Goal: Task Accomplishment & Management: Manage account settings

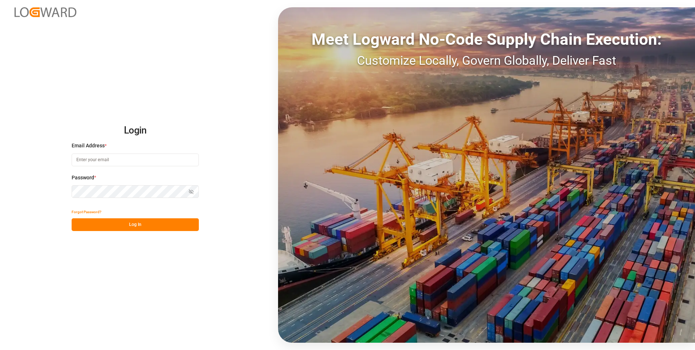
type input "[PERSON_NAME][EMAIL_ADDRESS][PERSON_NAME][DOMAIN_NAME]"
click at [186, 224] on button "Log In" at bounding box center [135, 224] width 127 height 13
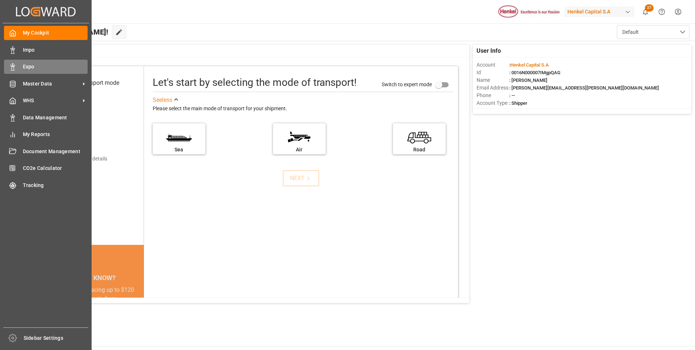
click at [24, 65] on span "Expo" at bounding box center [55, 67] width 65 height 8
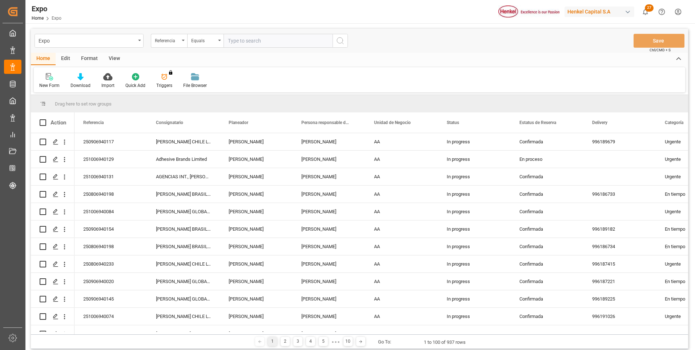
paste input "250906940154"
type input "250906940154"
click at [340, 38] on icon "search button" at bounding box center [340, 40] width 9 height 9
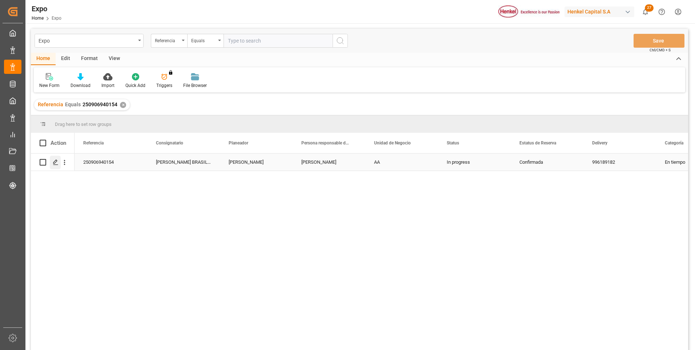
click at [57, 159] on icon "Press SPACE to select this row." at bounding box center [56, 162] width 6 height 6
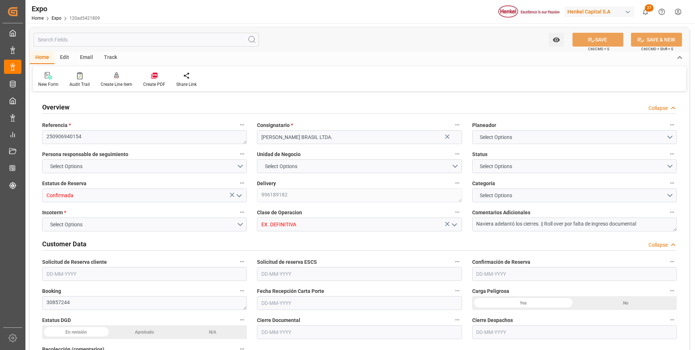
type input "7000"
type input "7367.16"
type input "12"
type input "9719874"
type input "9407160"
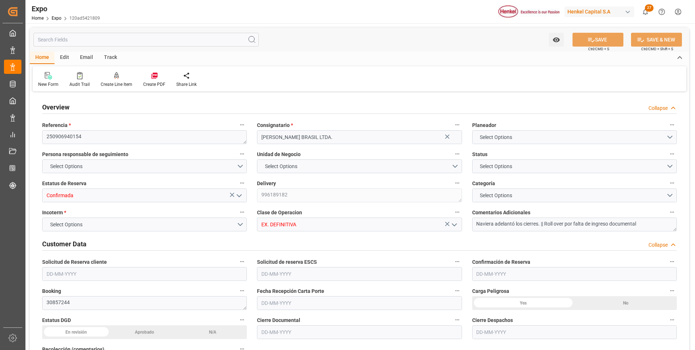
type input "9407160"
type input "MXATM"
type input "BRSSZ"
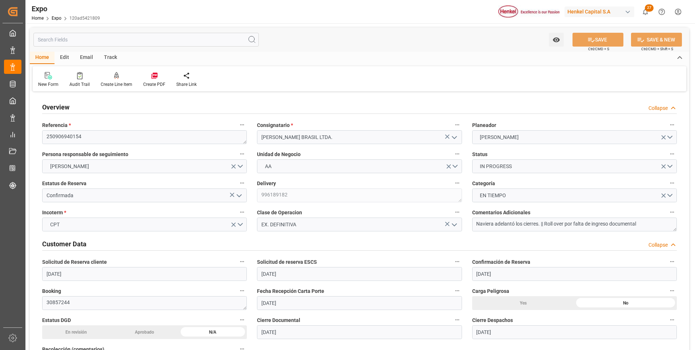
type input "[DATE]"
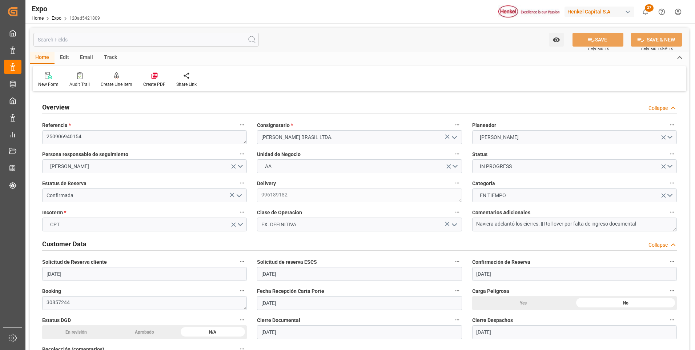
type input "[DATE]"
type input "[DATE] 00:00"
type input "[DATE]"
type input "[DATE] 18:34"
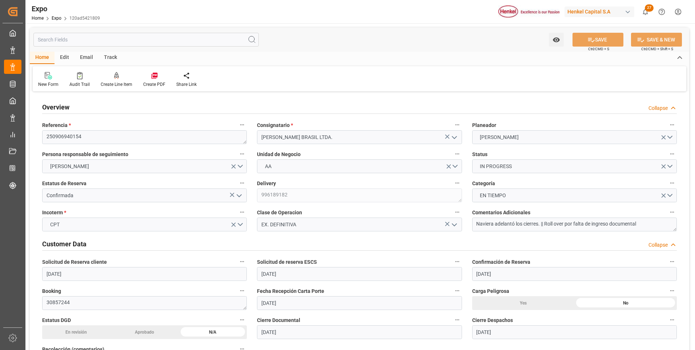
type input "[DATE]"
type input "[DATE] 10:00"
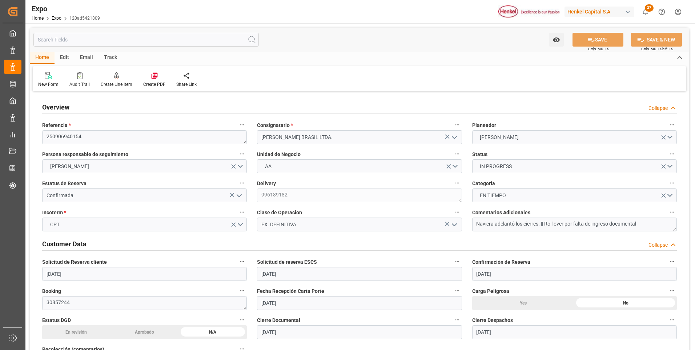
type input "[DATE] 00:00"
type input "[DATE] 17:24"
type input "[DATE] 19:00"
type input "[DATE] 00:00"
type input "[DATE] 08:56"
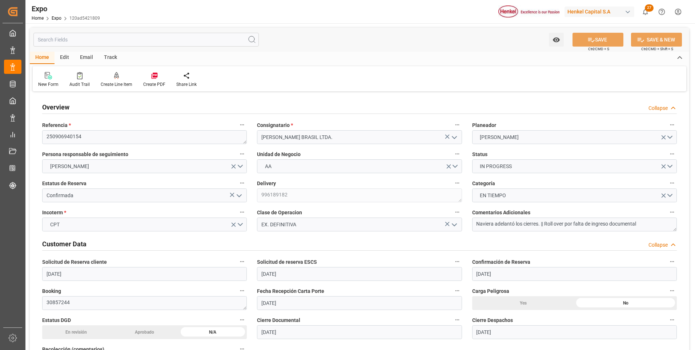
type input "[DATE] 15:23"
type input "[DATE] 10:00"
type input "[DATE] 17:44"
type input "[DATE] 19:00"
type input "[DATE] 09:00"
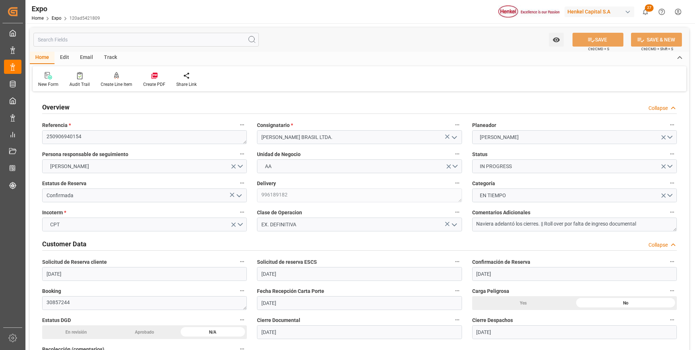
type input "[DATE] 09:00"
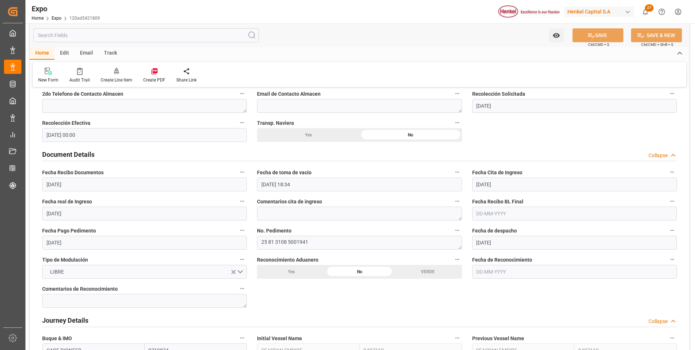
scroll to position [691, 0]
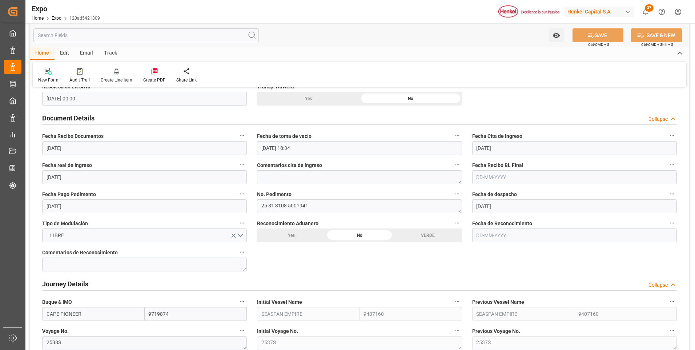
click at [477, 179] on input "text" at bounding box center [574, 177] width 205 height 14
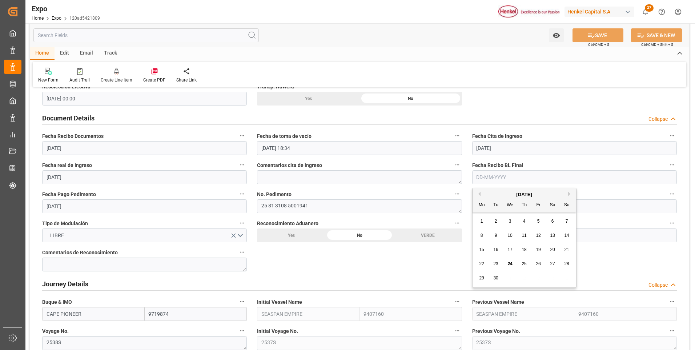
click at [497, 264] on span "23" at bounding box center [496, 263] width 5 height 5
type input "23-09-2025"
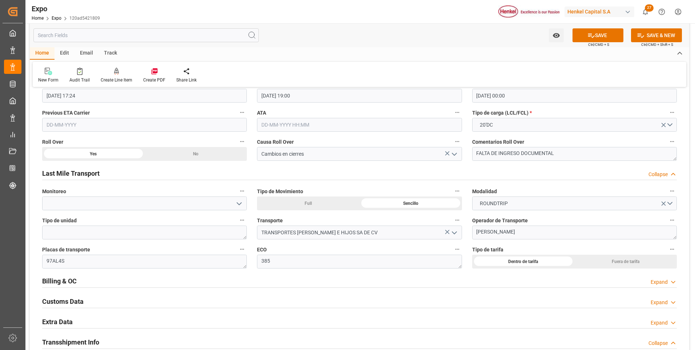
scroll to position [1127, 0]
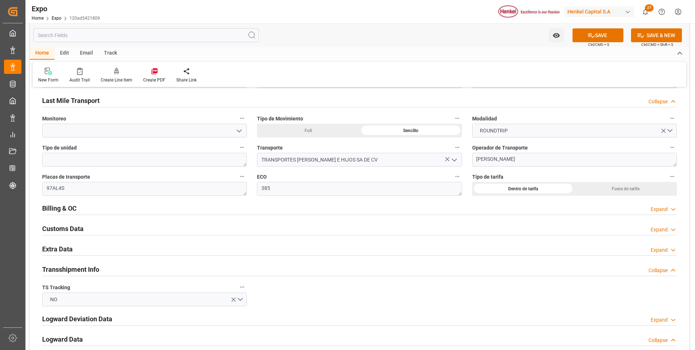
click at [651, 209] on div "Expand" at bounding box center [659, 209] width 17 height 8
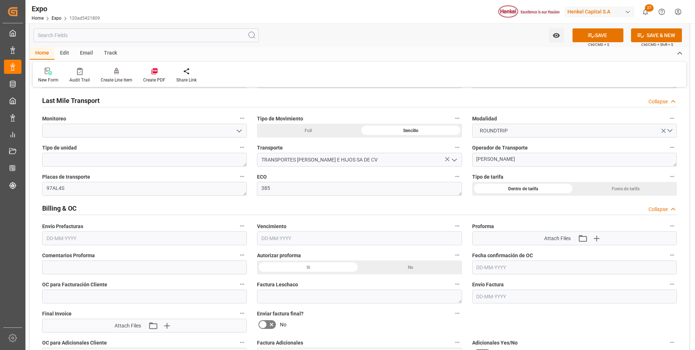
scroll to position [1200, 0]
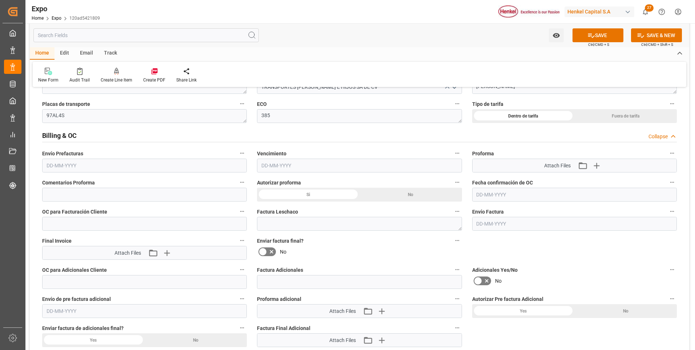
click at [70, 164] on input "text" at bounding box center [144, 166] width 205 height 14
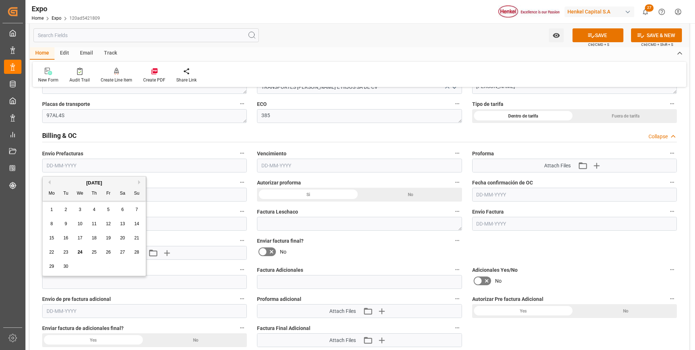
click at [81, 249] on div "24" at bounding box center [80, 252] width 9 height 9
type input "[DATE]"
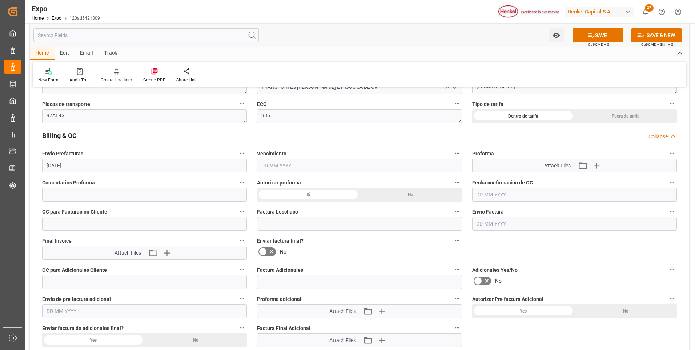
click at [268, 163] on input "text" at bounding box center [359, 166] width 205 height 14
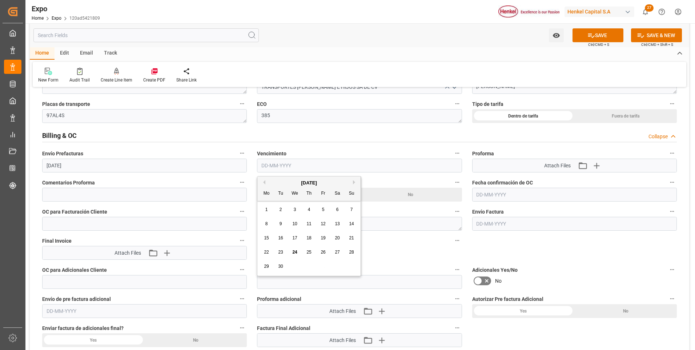
click at [267, 265] on span "29" at bounding box center [266, 266] width 5 height 5
type input "29-09-2025"
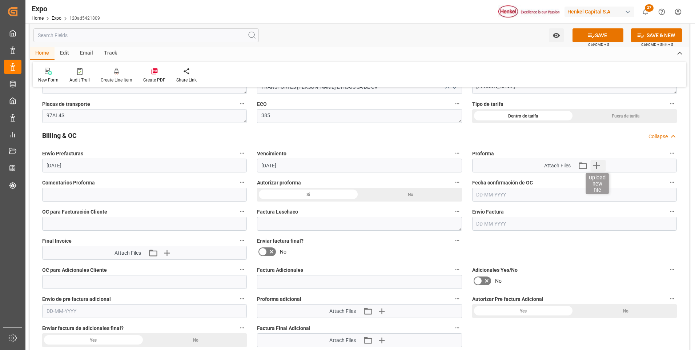
click at [597, 165] on icon "button" at bounding box center [597, 165] width 7 height 7
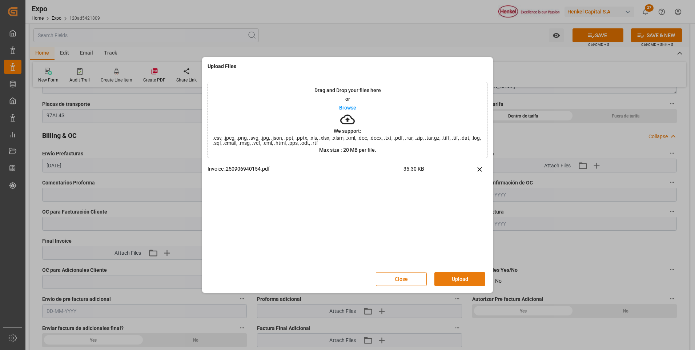
click at [448, 278] on button "Upload" at bounding box center [460, 279] width 51 height 14
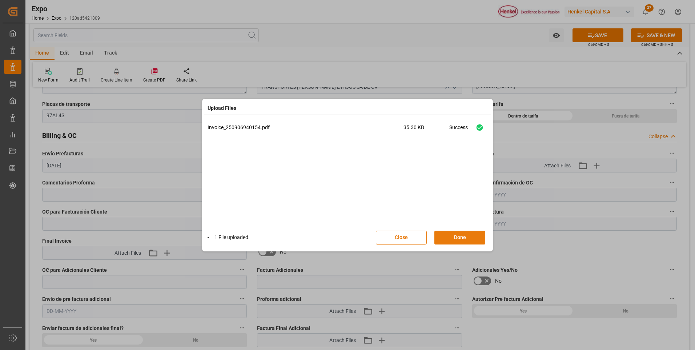
click at [452, 240] on button "Done" at bounding box center [460, 238] width 51 height 14
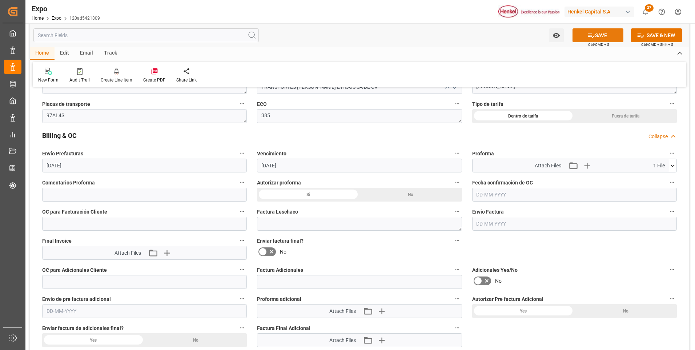
click at [583, 39] on button "SAVE" at bounding box center [598, 35] width 51 height 14
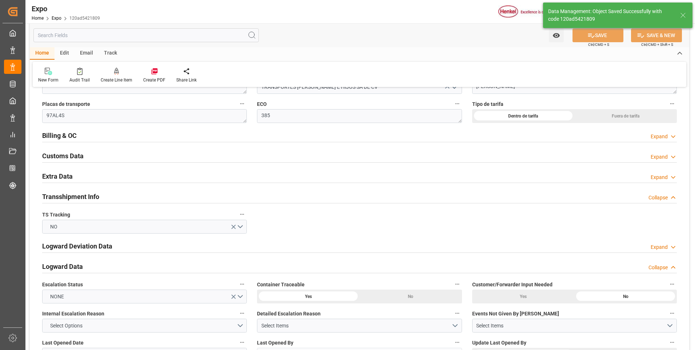
type textarea "[PERSON_NAME]"
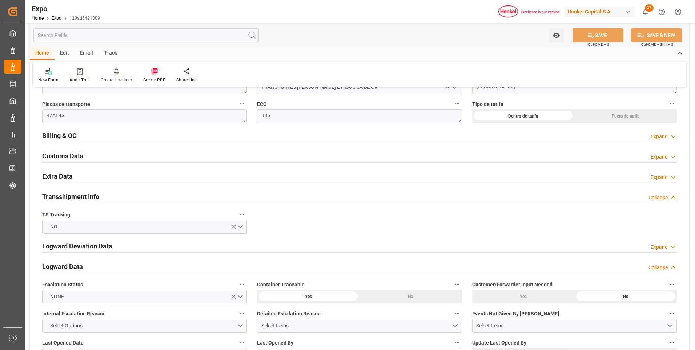
click at [652, 135] on div "Expand" at bounding box center [659, 137] width 17 height 8
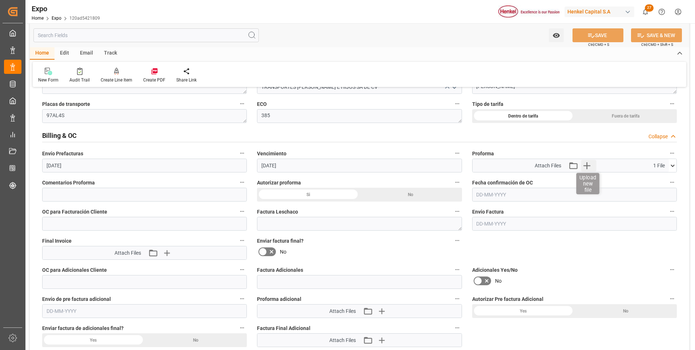
click at [588, 165] on icon "button" at bounding box center [587, 166] width 12 height 12
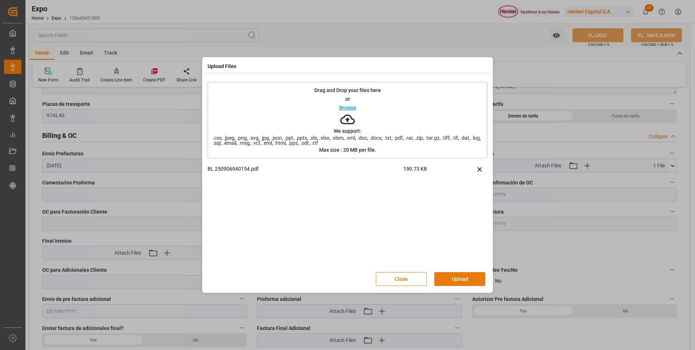
click at [451, 283] on button "Upload" at bounding box center [460, 279] width 51 height 14
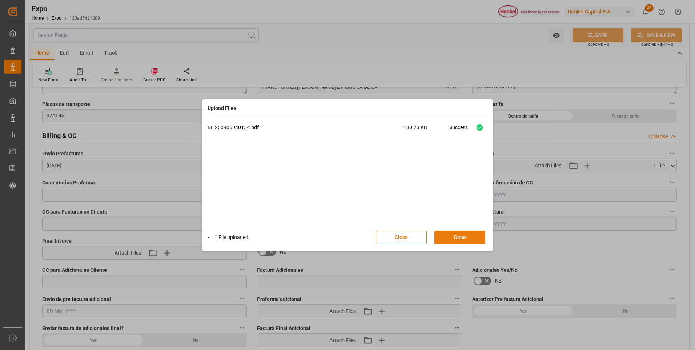
click at [458, 239] on button "Done" at bounding box center [460, 238] width 51 height 14
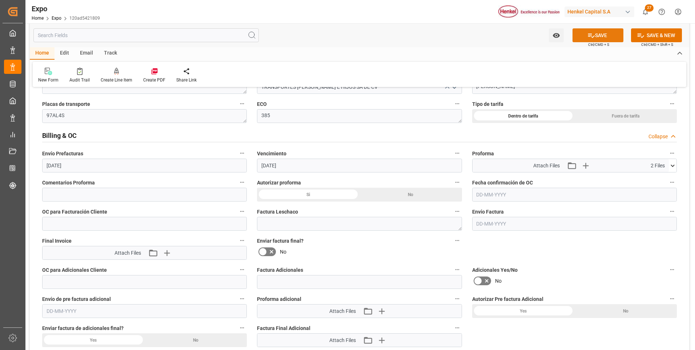
click at [599, 36] on button "SAVE" at bounding box center [598, 35] width 51 height 14
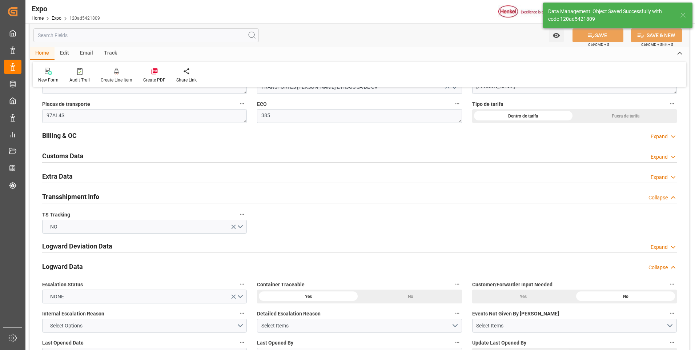
type input "24-09-2025 16:06"
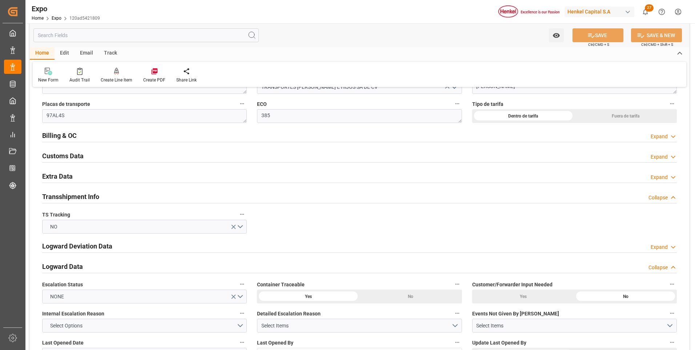
click at [654, 176] on div "Expand" at bounding box center [659, 177] width 17 height 8
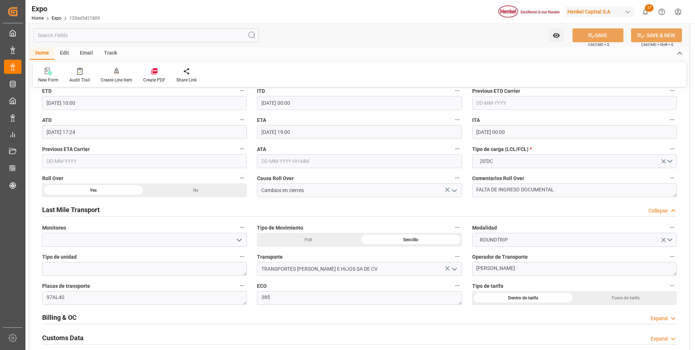
scroll to position [1164, 0]
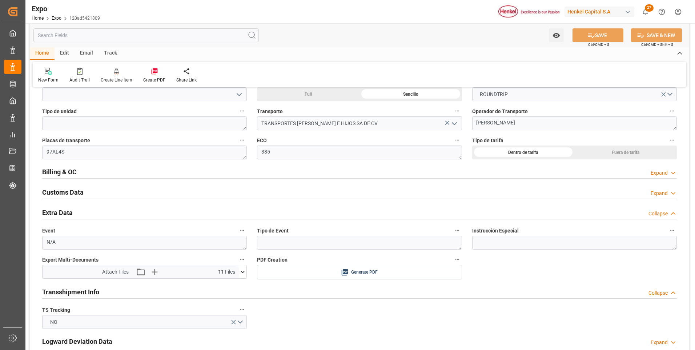
click at [675, 174] on icon at bounding box center [673, 173] width 7 height 8
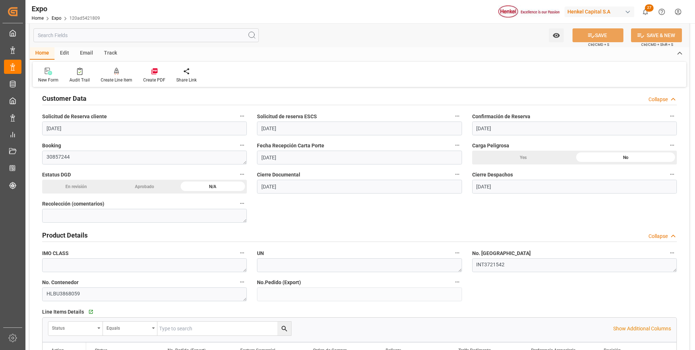
scroll to position [0, 0]
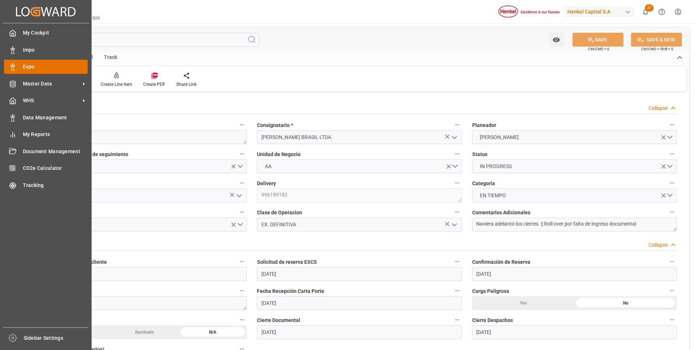
click at [16, 68] on div "Expo Expo" at bounding box center [46, 67] width 84 height 14
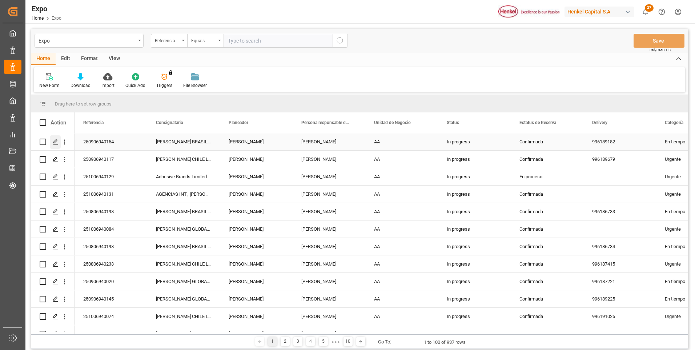
click at [55, 139] on icon "Press SPACE to select this row." at bounding box center [56, 142] width 6 height 6
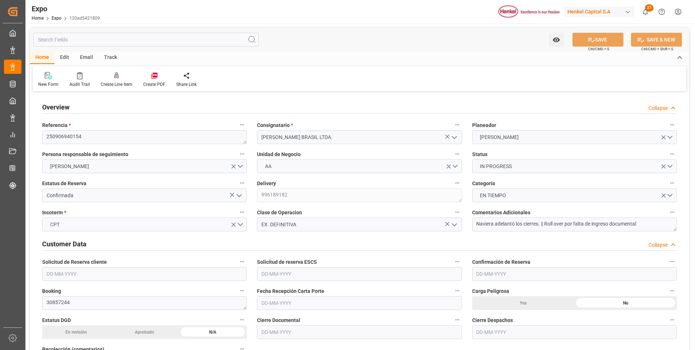
type input "7000"
type input "7367.16"
type input "12"
type input "9719874"
type input "9407160"
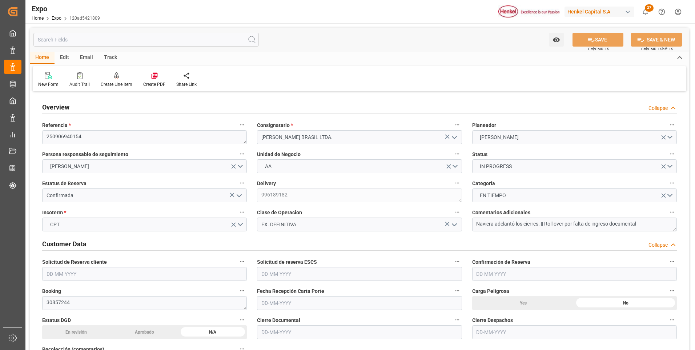
type input "9407160"
type input "MXATM"
type input "BRSSZ"
type input "26-08-2025"
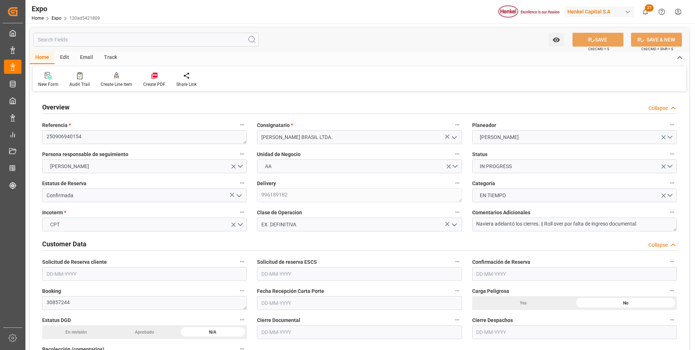
type input "29-08-2025"
type input "26-08-2025"
type input "10-09-2025"
type input "[DATE]"
type input "08-09-2025"
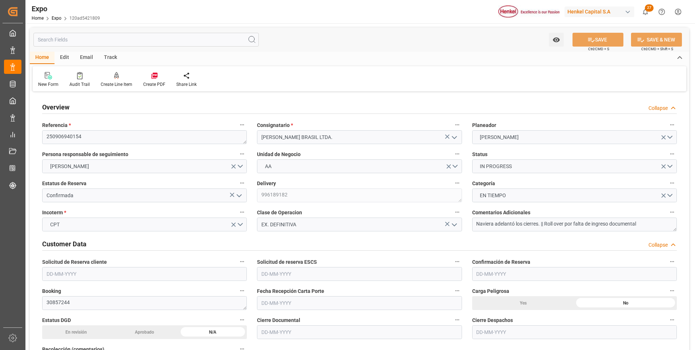
type input "08-09-2025 00:00"
type input "10-09-2025"
type input "10-09-2025 18:34"
type input "10-09-2025"
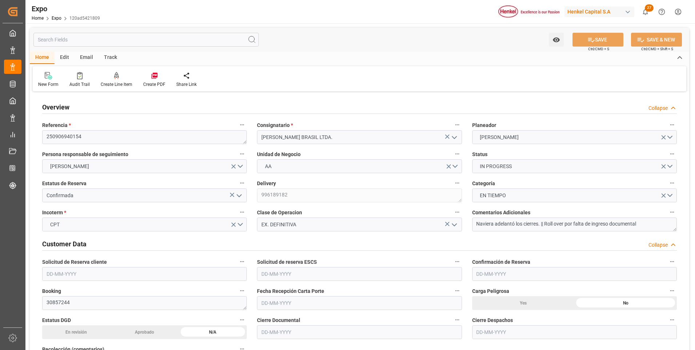
type input "23-09-2025"
type input "[DATE]"
type input "22-09-2025 10:00"
type input "16-09-2025 00:00"
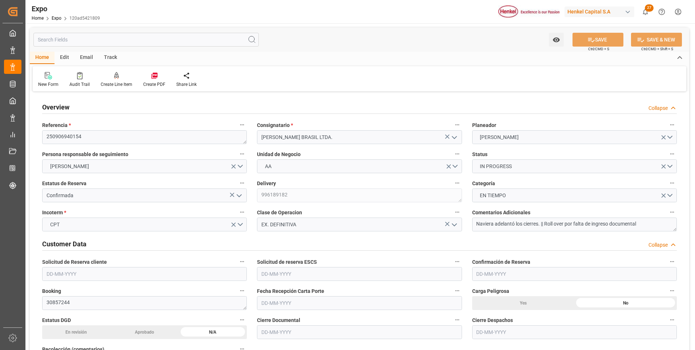
type input "21-09-2025 17:24"
type input "25-10-2025 19:00"
type input "18-10-2025 00:00"
type input "24-09-2025 16:06"
type input "21-09-2025 15:23"
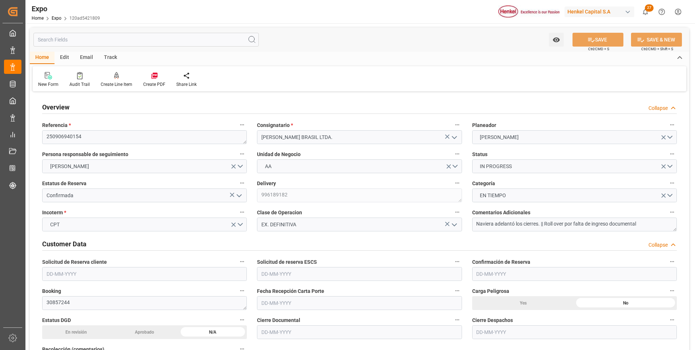
type input "22-09-2025 10:00"
type input "21-09-2025 17:44"
type input "25-10-2025 19:00"
type input "26-10-2025 09:00"
type input "30-10-2025 09:00"
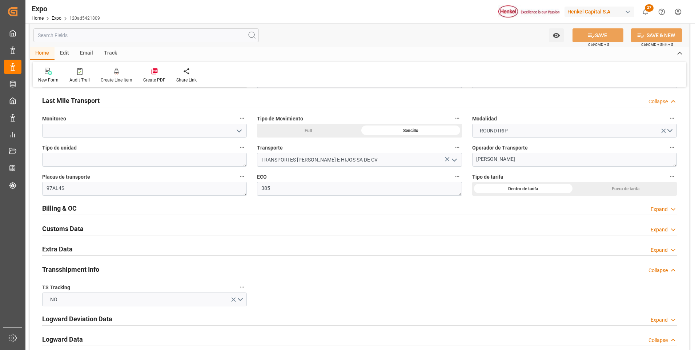
scroll to position [1200, 0]
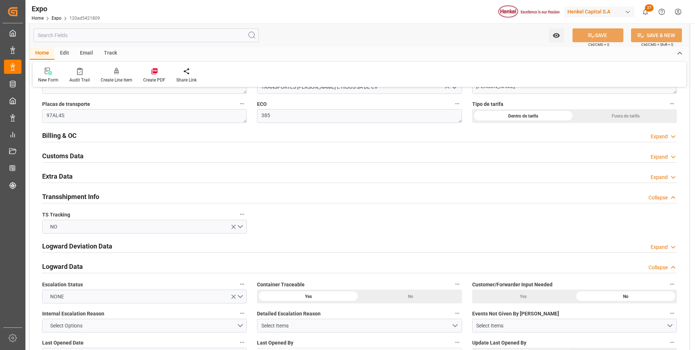
drag, startPoint x: 675, startPoint y: 178, endPoint x: 327, endPoint y: 219, distance: 350.5
click at [675, 178] on icon at bounding box center [673, 177] width 7 height 8
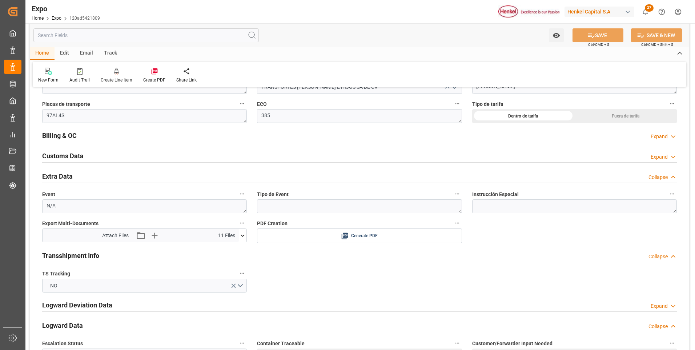
click at [242, 235] on icon at bounding box center [243, 236] width 8 height 8
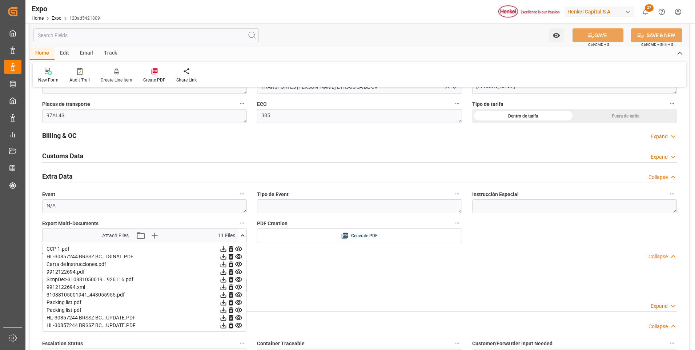
click at [662, 136] on div "Expand" at bounding box center [659, 137] width 17 height 8
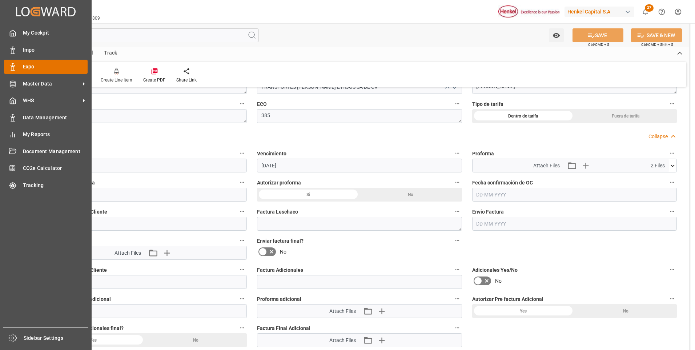
click at [19, 67] on div "Expo Expo" at bounding box center [46, 67] width 84 height 14
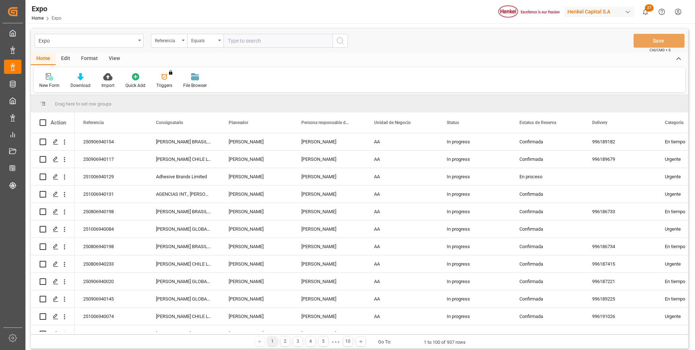
click at [254, 39] on input "text" at bounding box center [278, 41] width 109 height 14
paste input "251006940029"
type input "251006940029"
click at [338, 38] on icon "search button" at bounding box center [340, 40] width 9 height 9
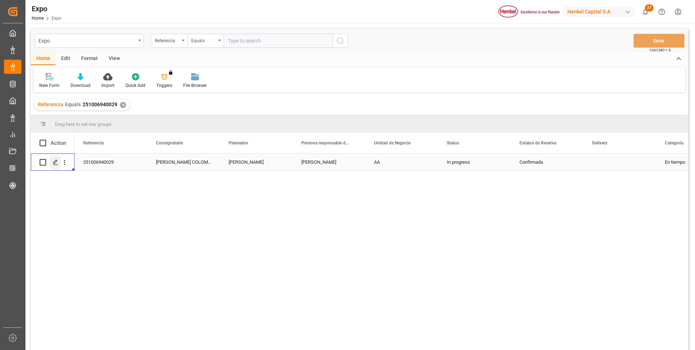
click at [56, 160] on polygon "Press SPACE to select this row." at bounding box center [55, 162] width 4 height 4
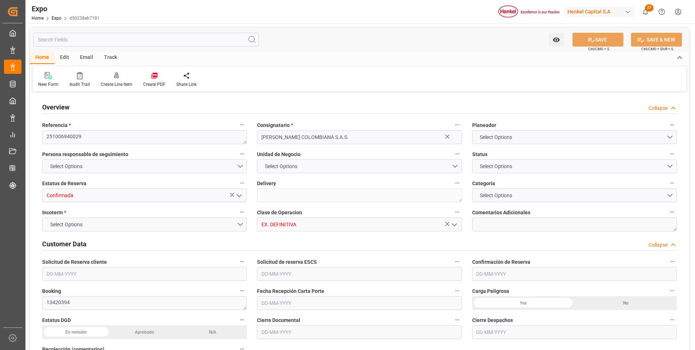
type input "9628192"
type input "9242704"
type input "MXZLO"
type input "COBUN"
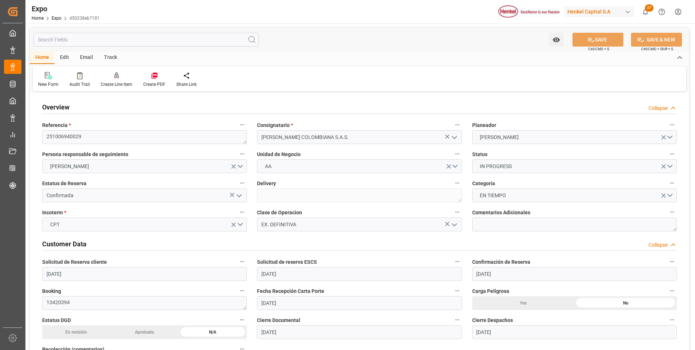
type input "[DATE]"
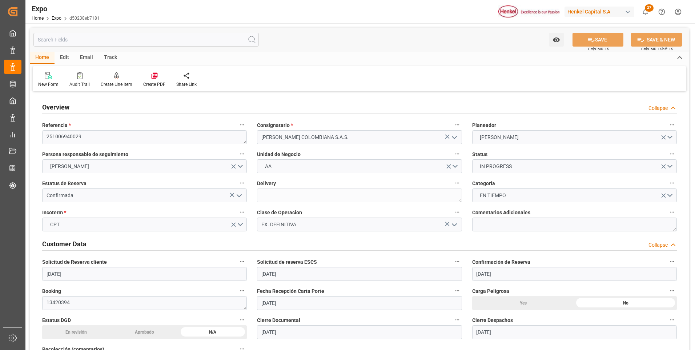
type input "[DATE]"
type input "[DATE] 03:00"
type input "[DATE] 00:00"
type input "[DATE] 03:24"
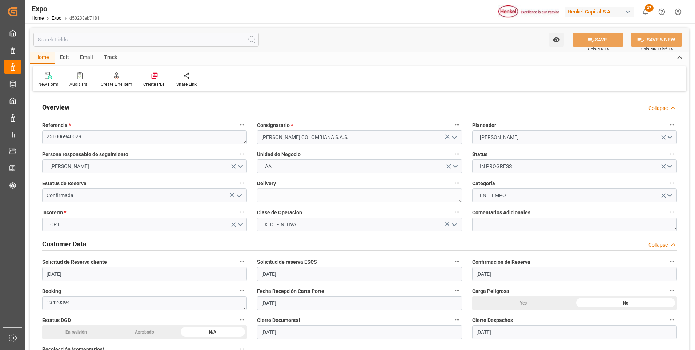
type input "[DATE] 22:00"
type input "[DATE] 00:00"
type input "23-09-2025 22:26"
type input "[DATE] 04:00"
type input "[DATE] 03:34"
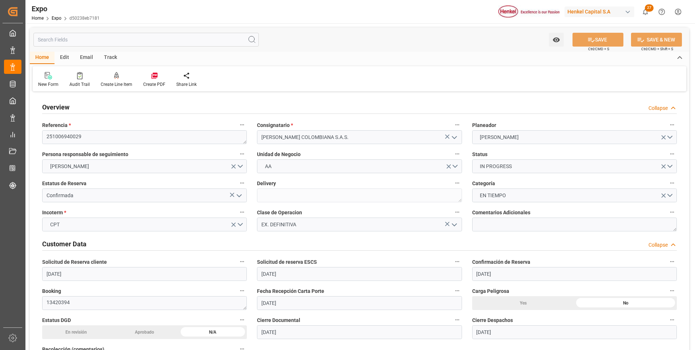
type input "[DATE] 22:00"
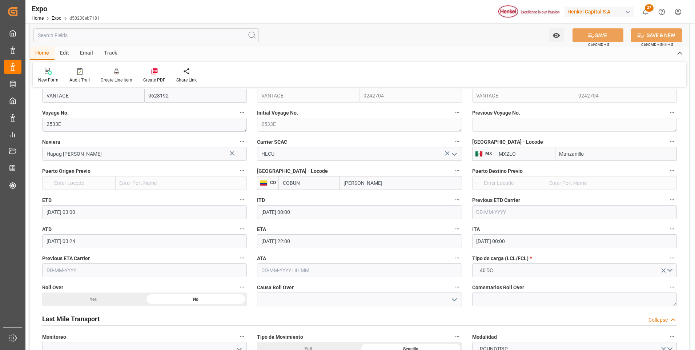
scroll to position [727, 0]
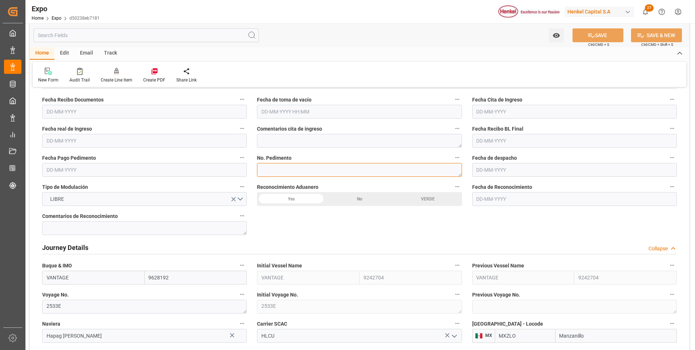
click at [272, 168] on textarea at bounding box center [359, 170] width 205 height 14
paste textarea "25 16 3108 5004039"
type textarea "25 16 3108 5004039"
click at [590, 40] on button "SAVE" at bounding box center [598, 35] width 51 height 14
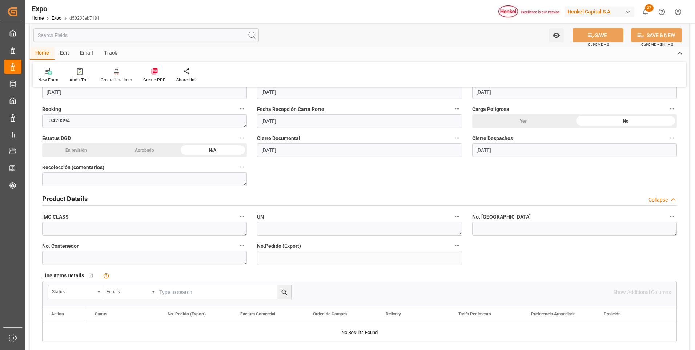
scroll to position [0, 0]
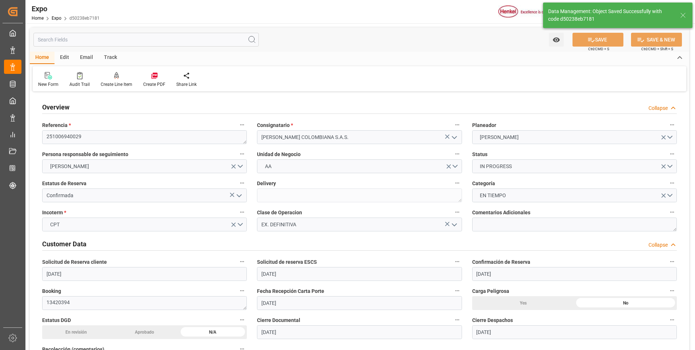
type textarea "[PERSON_NAME]"
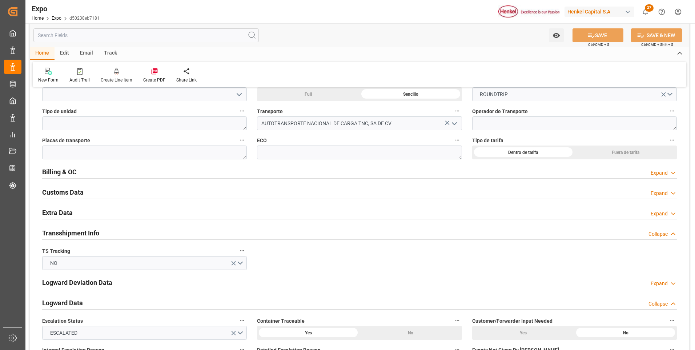
scroll to position [1309, 0]
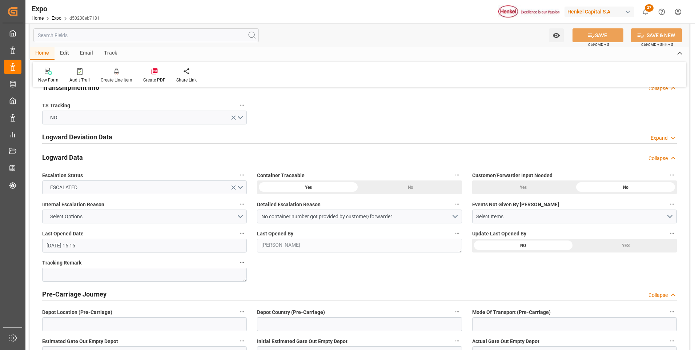
click at [673, 158] on icon at bounding box center [673, 159] width 7 height 8
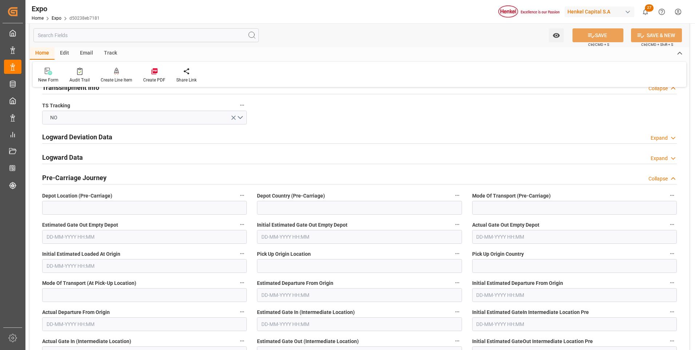
click at [674, 176] on icon at bounding box center [673, 179] width 7 height 8
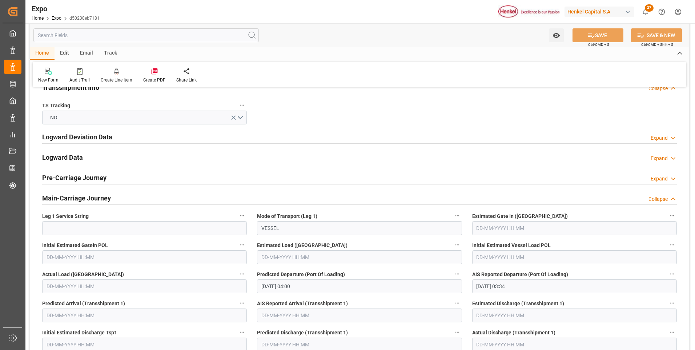
click at [674, 200] on icon at bounding box center [673, 199] width 7 height 8
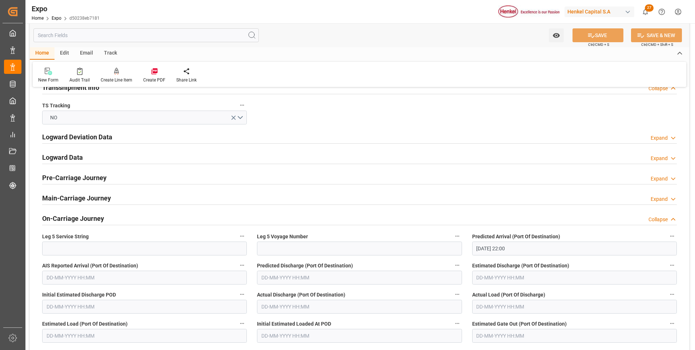
click at [672, 219] on icon at bounding box center [673, 220] width 7 height 8
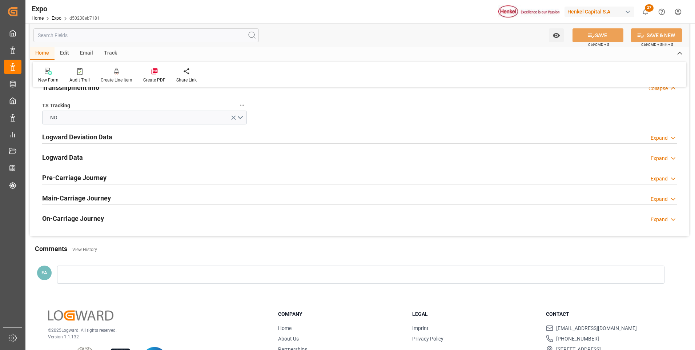
scroll to position [1237, 0]
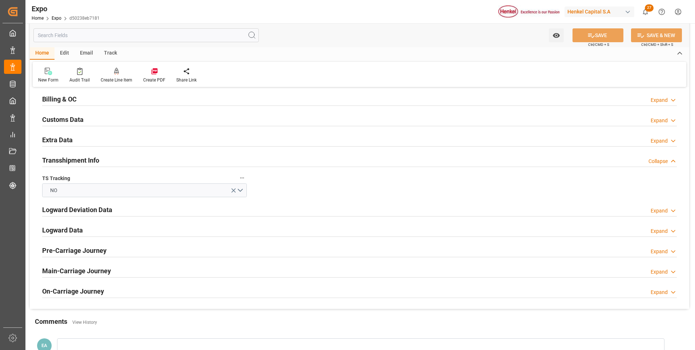
click at [675, 160] on icon at bounding box center [673, 161] width 7 height 8
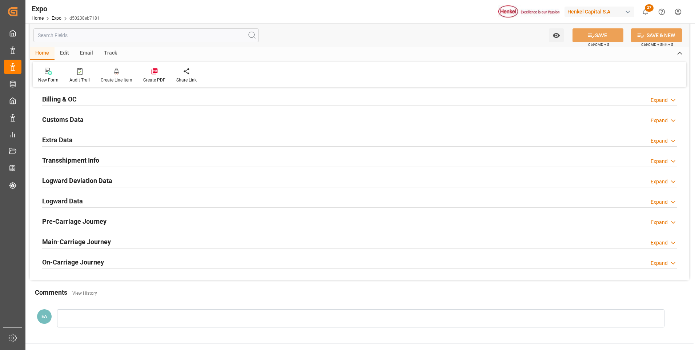
click at [672, 141] on icon at bounding box center [673, 141] width 7 height 8
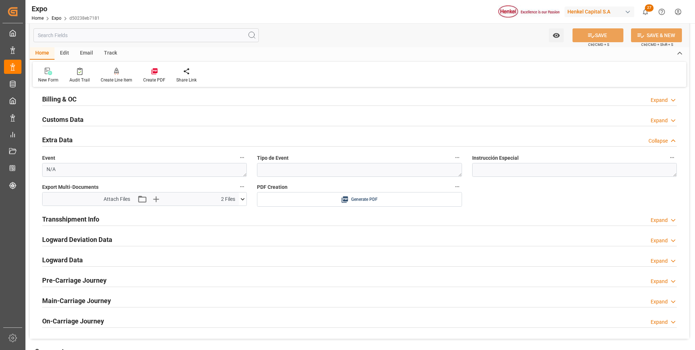
click at [241, 198] on icon at bounding box center [243, 199] width 8 height 8
click at [157, 200] on icon "button" at bounding box center [156, 199] width 12 height 12
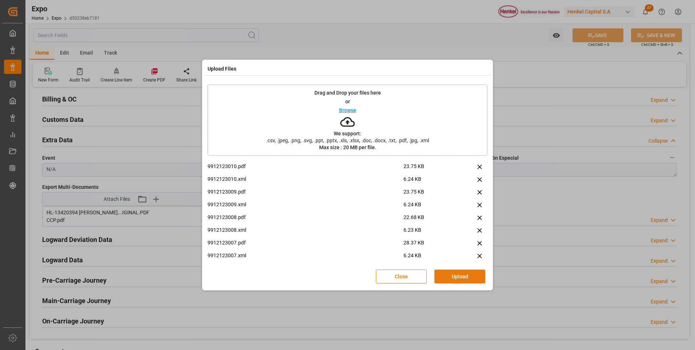
click at [452, 276] on button "Upload" at bounding box center [460, 276] width 51 height 14
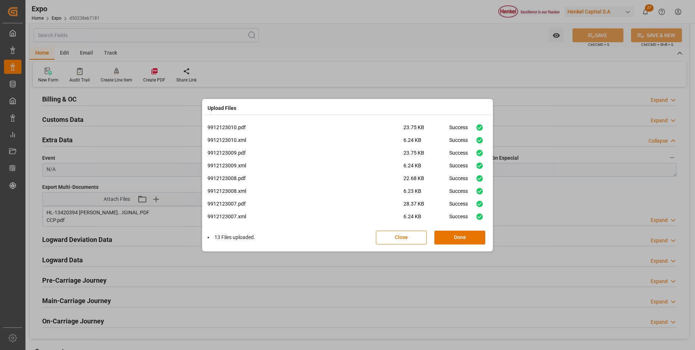
scroll to position [69, 0]
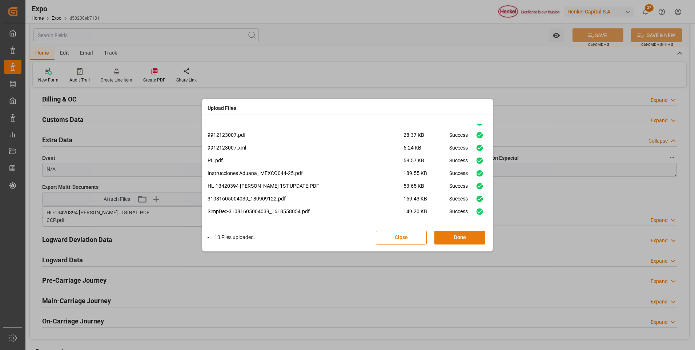
click at [448, 235] on button "Done" at bounding box center [460, 238] width 51 height 14
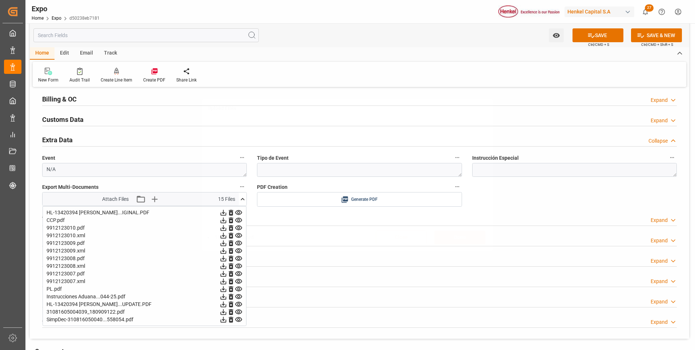
scroll to position [0, 0]
click at [610, 41] on button "SAVE" at bounding box center [598, 35] width 51 height 14
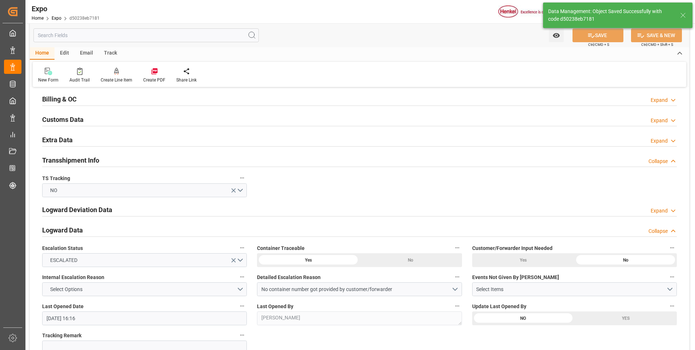
type input "24-09-2025 16:19"
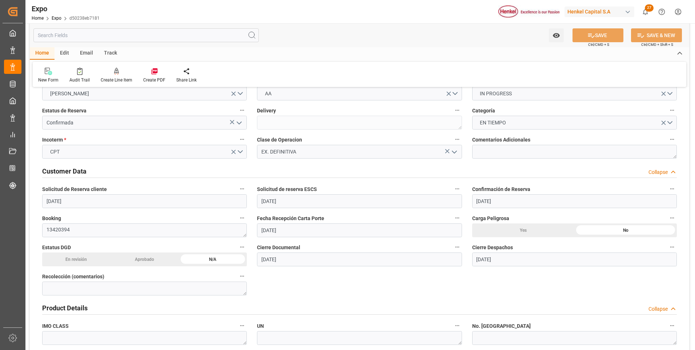
scroll to position [145, 0]
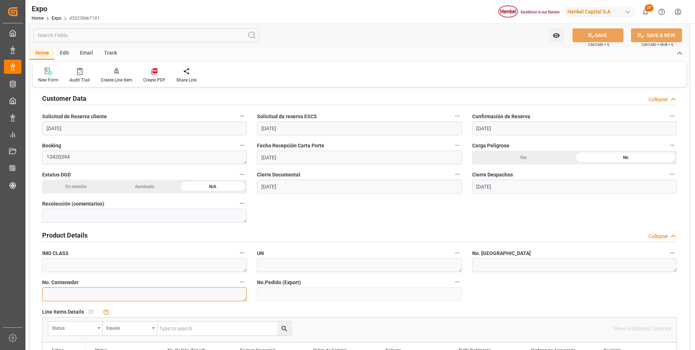
click at [92, 295] on textarea at bounding box center [144, 294] width 205 height 14
paste textarea "UACU 8551115"
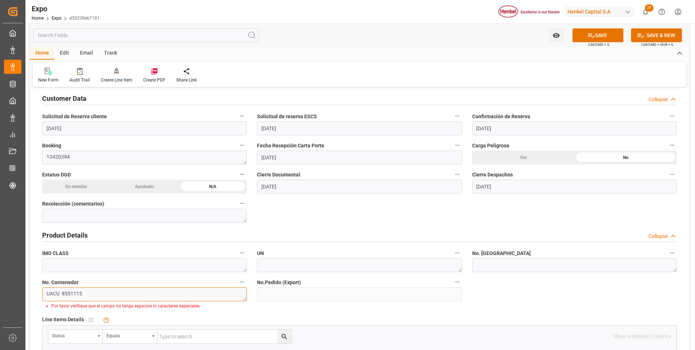
click at [63, 290] on textarea "UACU 8551115" at bounding box center [144, 294] width 205 height 14
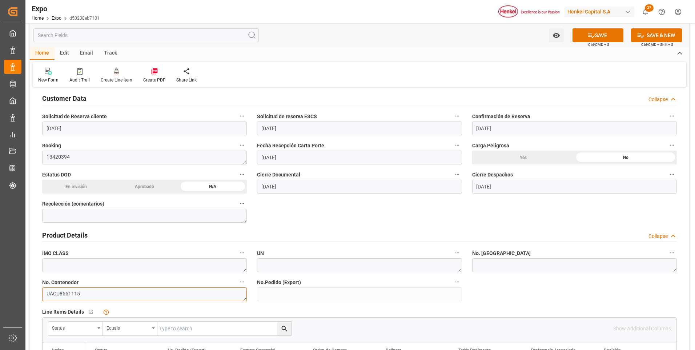
type textarea "UACU8551115"
click at [487, 263] on textarea at bounding box center [574, 265] width 205 height 14
paste textarea "0052"
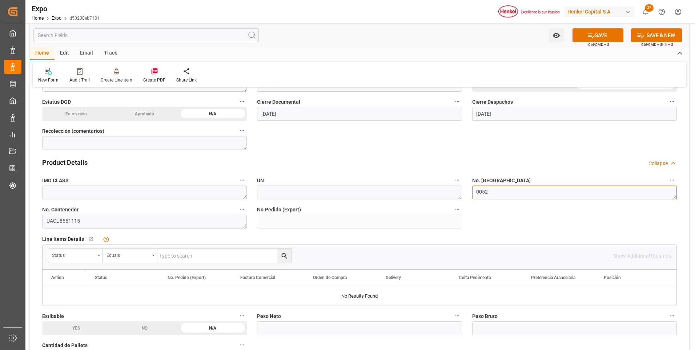
scroll to position [255, 0]
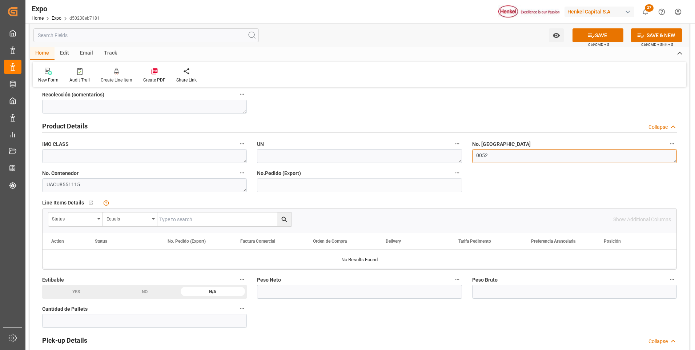
type textarea "0052"
click at [162, 321] on input "text" at bounding box center [144, 321] width 205 height 14
type input "25"
click at [381, 290] on input "text" at bounding box center [359, 292] width 205 height 14
type input "14930"
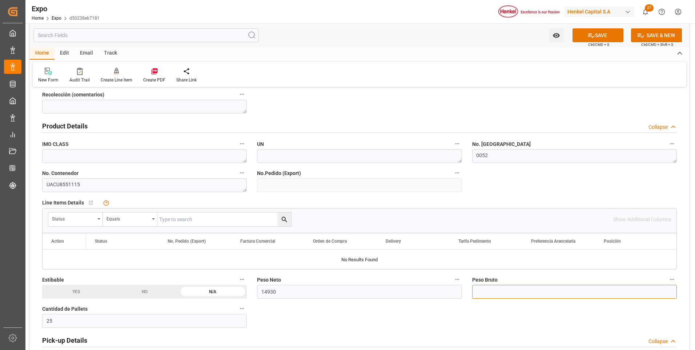
click at [527, 295] on input "text" at bounding box center [574, 292] width 205 height 14
type input "15712.231"
click at [583, 36] on button "SAVE" at bounding box center [598, 35] width 51 height 14
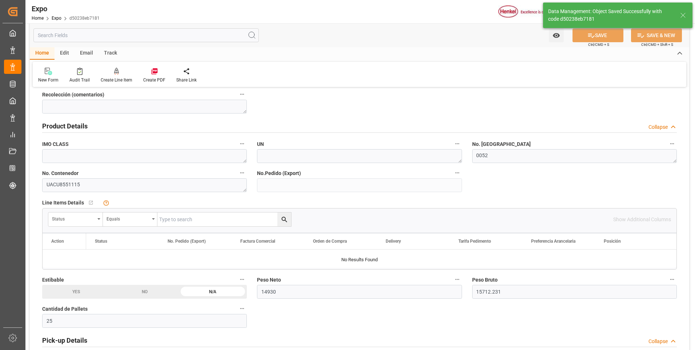
type input "24-09-2025 16:23"
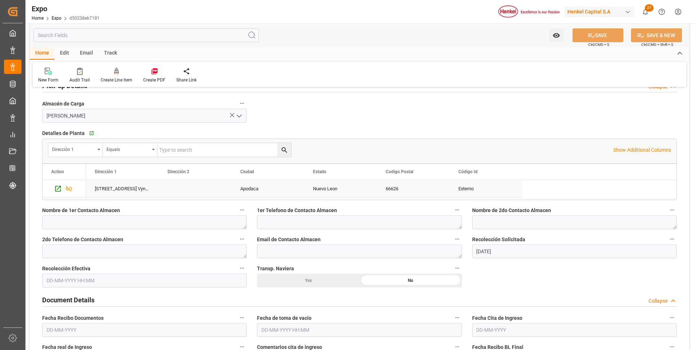
scroll to position [546, 0]
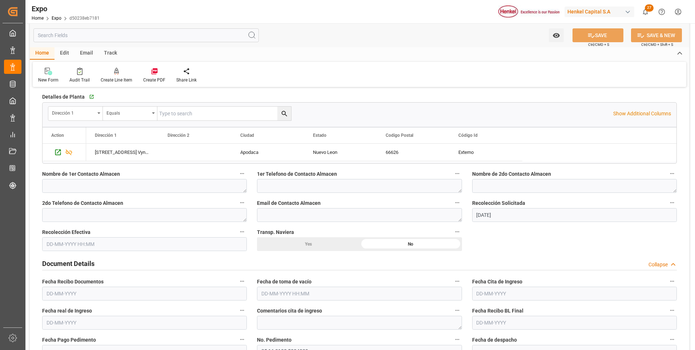
click at [72, 244] on input "text" at bounding box center [144, 244] width 205 height 14
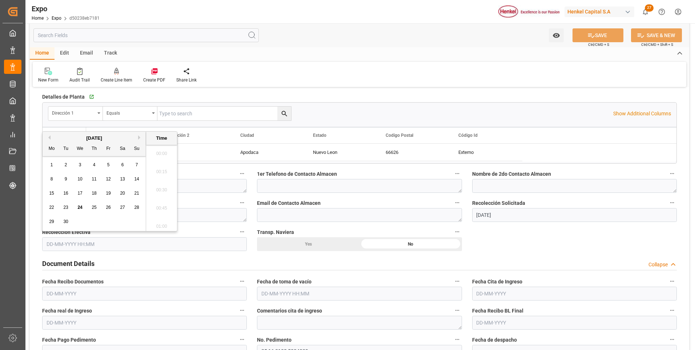
scroll to position [712, 0]
click at [107, 176] on div "12" at bounding box center [108, 179] width 9 height 9
type input "[DATE] 00:00"
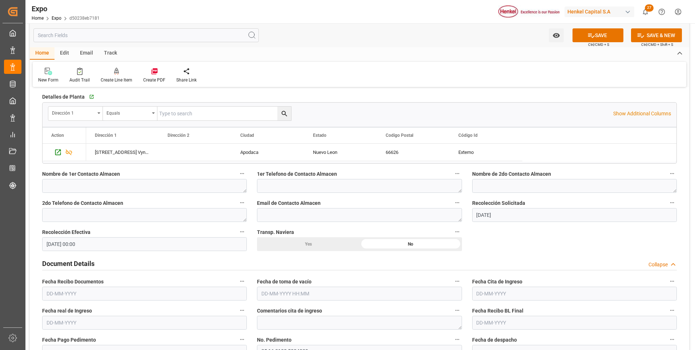
scroll to position [582, 0]
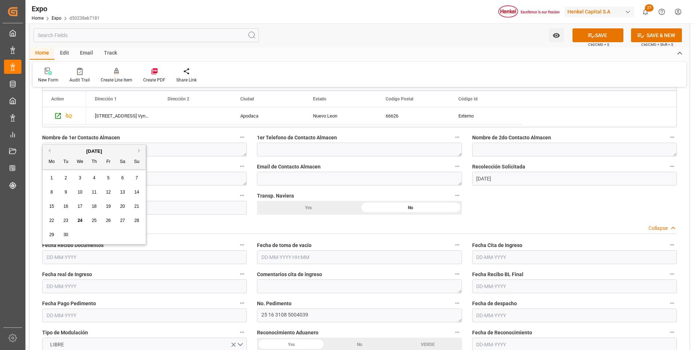
click at [71, 256] on input "text" at bounding box center [144, 257] width 205 height 14
click at [108, 193] on span "12" at bounding box center [108, 191] width 5 height 5
type input "[DATE]"
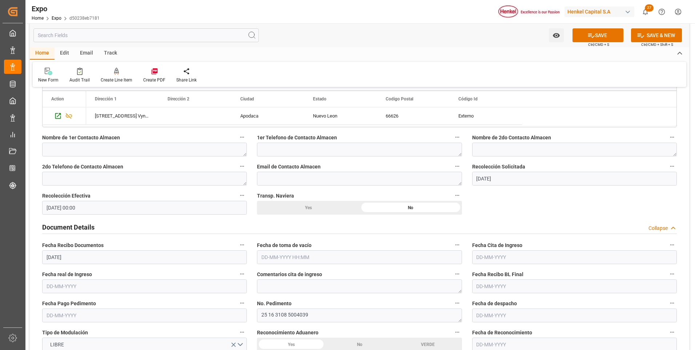
scroll to position [655, 0]
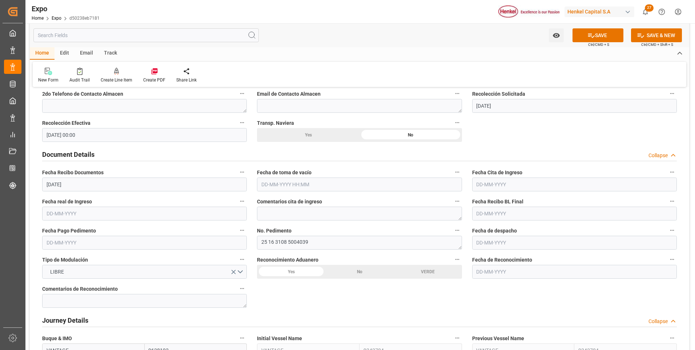
click at [487, 189] on input "text" at bounding box center [574, 184] width 205 height 14
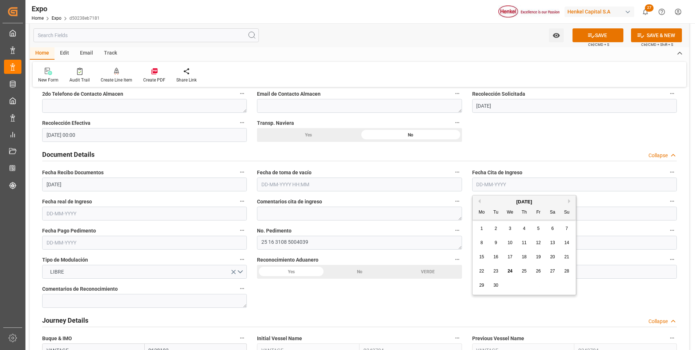
click at [507, 256] on div "17" at bounding box center [510, 257] width 9 height 9
type input "[DATE]"
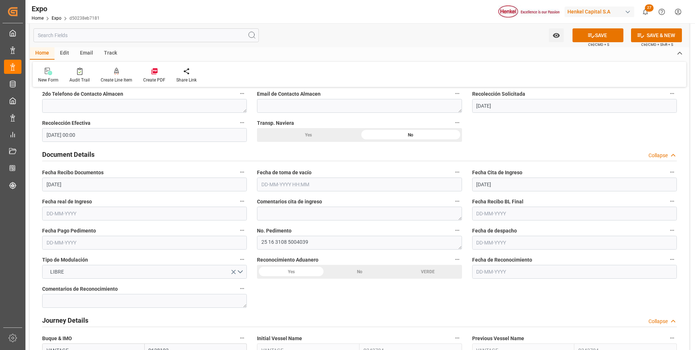
click at [77, 212] on input "text" at bounding box center [144, 214] width 205 height 14
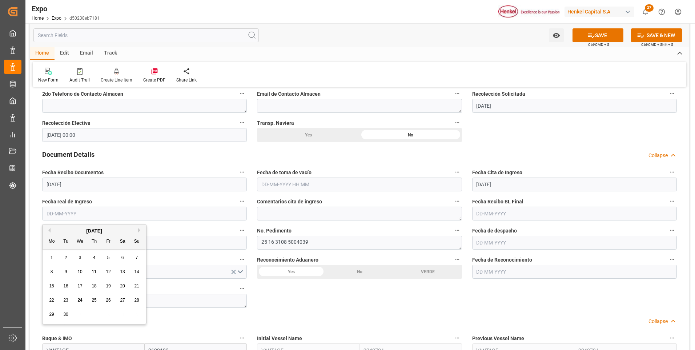
click at [81, 285] on span "17" at bounding box center [79, 285] width 5 height 5
type input "[DATE]"
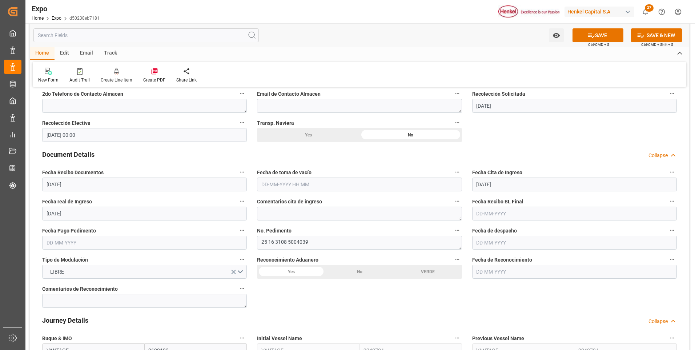
click at [493, 241] on input "text" at bounding box center [574, 243] width 205 height 14
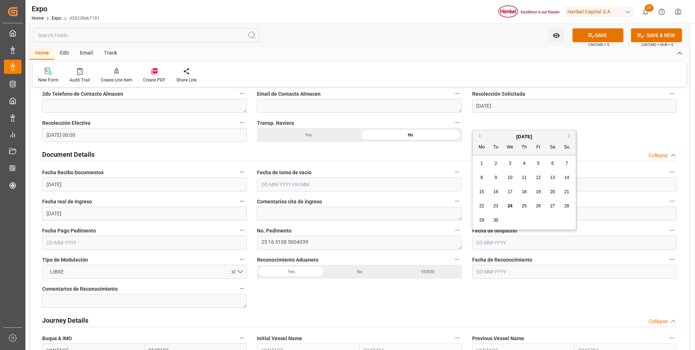
click at [526, 193] on span "18" at bounding box center [524, 191] width 5 height 5
type input "[DATE]"
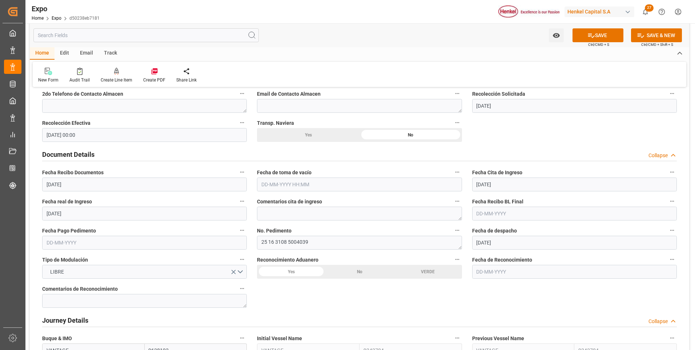
click at [491, 213] on input "text" at bounding box center [574, 214] width 205 height 14
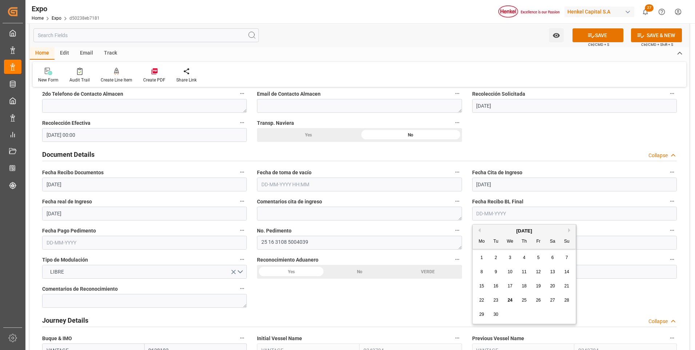
click at [510, 301] on span "24" at bounding box center [510, 299] width 5 height 5
type input "[DATE]"
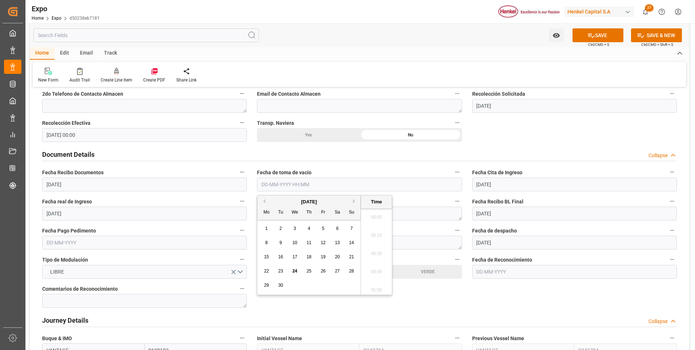
click at [305, 184] on input "text" at bounding box center [359, 184] width 205 height 14
click at [307, 244] on span "11" at bounding box center [309, 242] width 5 height 5
type input "[DATE] 00:00"
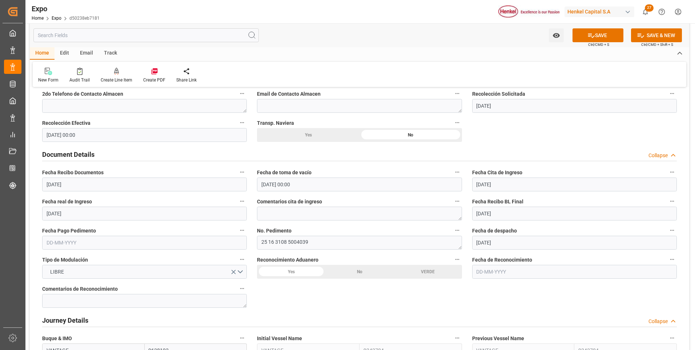
click at [69, 247] on input "text" at bounding box center [144, 243] width 205 height 14
click at [95, 190] on span "18" at bounding box center [94, 191] width 5 height 5
type input "[DATE]"
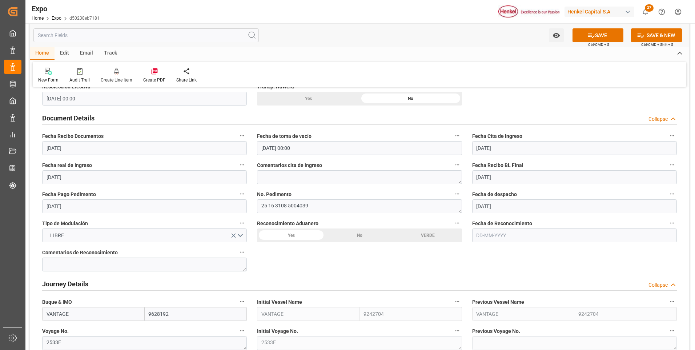
click at [368, 241] on div "No" at bounding box center [359, 235] width 68 height 14
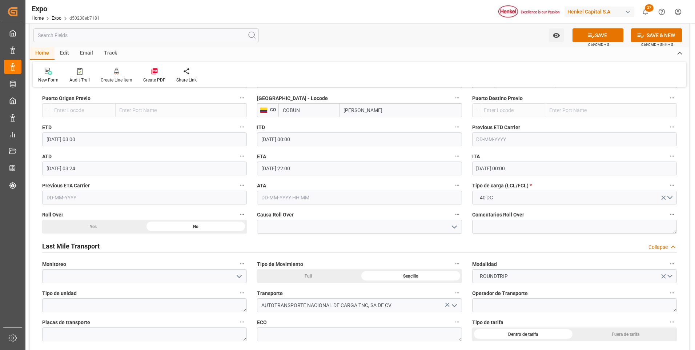
scroll to position [1055, 0]
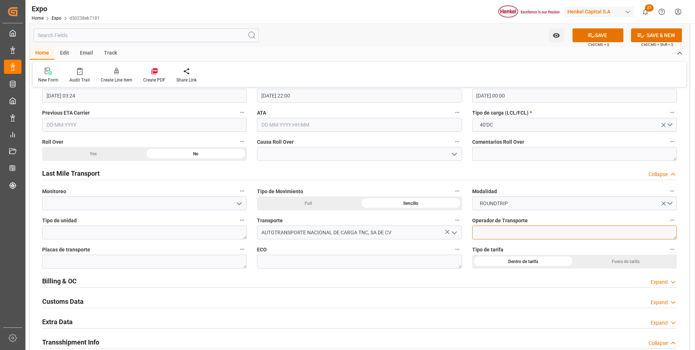
click at [478, 231] on textarea at bounding box center [574, 232] width 205 height 14
paste textarea "[PERSON_NAME] [PERSON_NAME]"
type textarea "[PERSON_NAME] [PERSON_NAME]"
click at [145, 261] on textarea at bounding box center [144, 262] width 205 height 14
paste textarea "92BG7J"
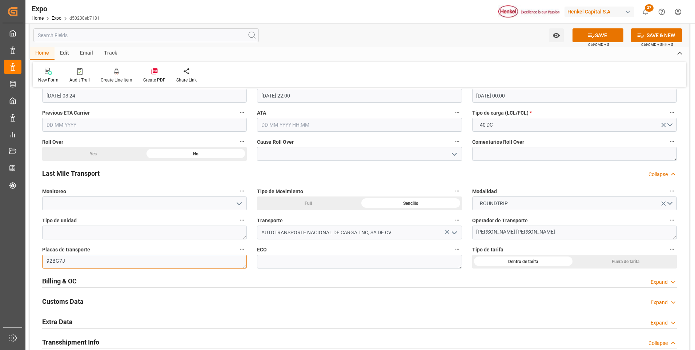
type textarea "92BG7J"
click at [341, 258] on textarea at bounding box center [359, 262] width 205 height 14
paste textarea "TN-126"
type textarea "TN-126"
click at [615, 40] on button "SAVE" at bounding box center [598, 35] width 51 height 14
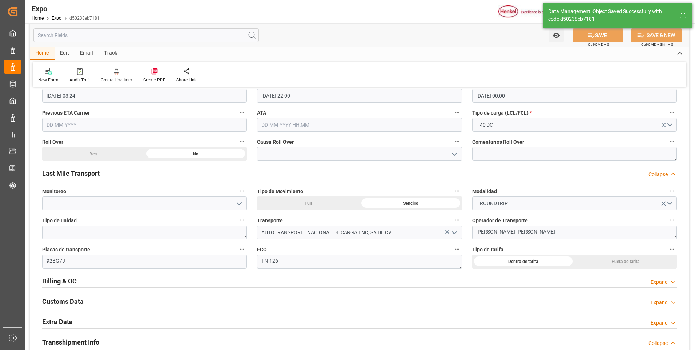
type input "[DATE] 16:27"
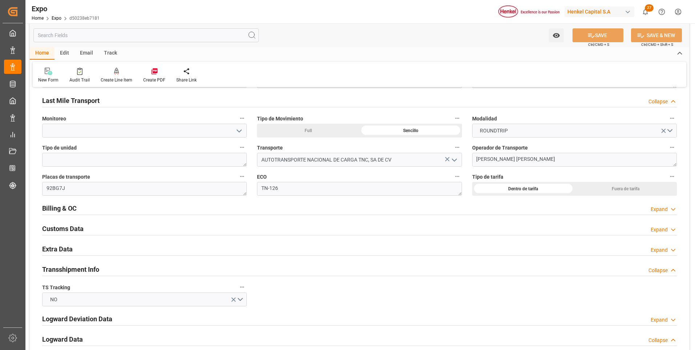
scroll to position [1164, 0]
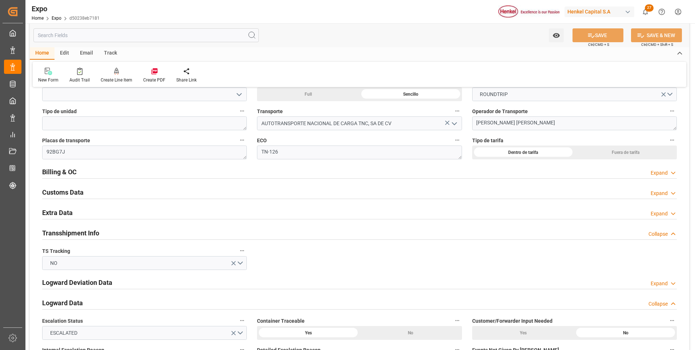
click at [666, 213] on div "Expand" at bounding box center [659, 214] width 17 height 8
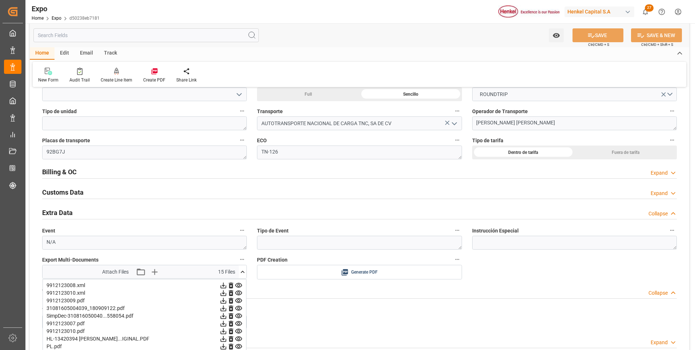
scroll to position [1273, 0]
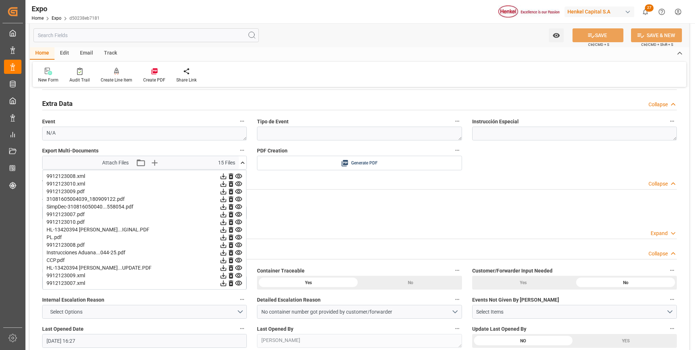
click at [240, 160] on icon at bounding box center [243, 163] width 8 height 8
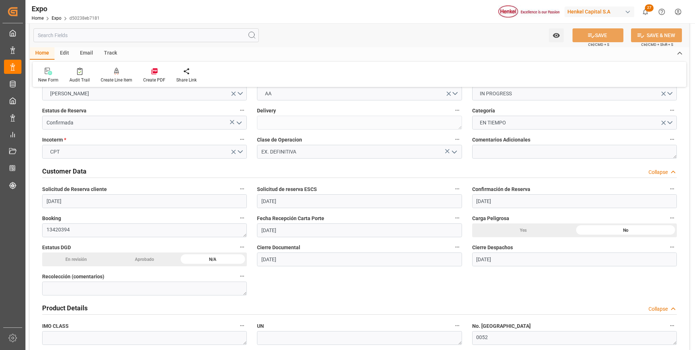
scroll to position [0, 0]
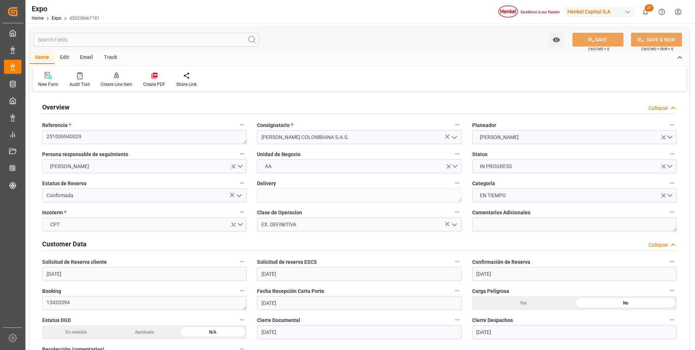
click at [112, 79] on div at bounding box center [117, 76] width 32 height 8
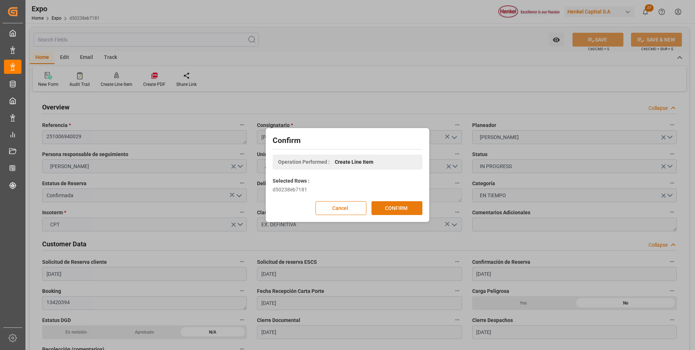
click at [389, 207] on button "CONFIRM" at bounding box center [397, 208] width 51 height 14
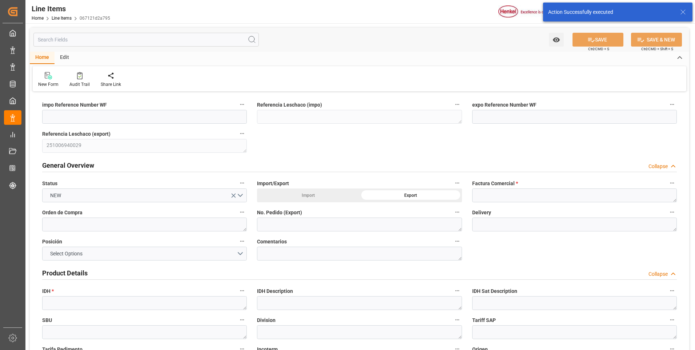
type input "[DATE] 16:27"
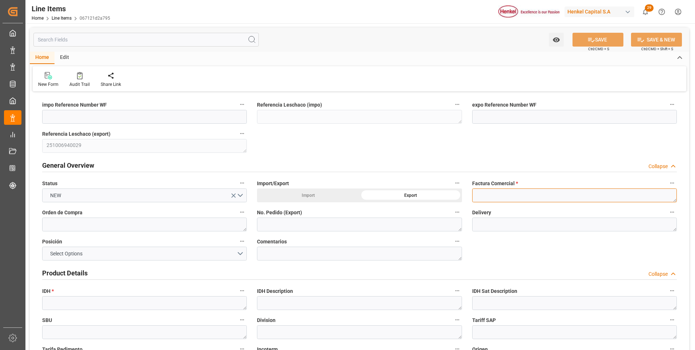
click at [494, 190] on textarea at bounding box center [574, 195] width 205 height 14
paste textarea "9912123007"
type textarea "9912123007"
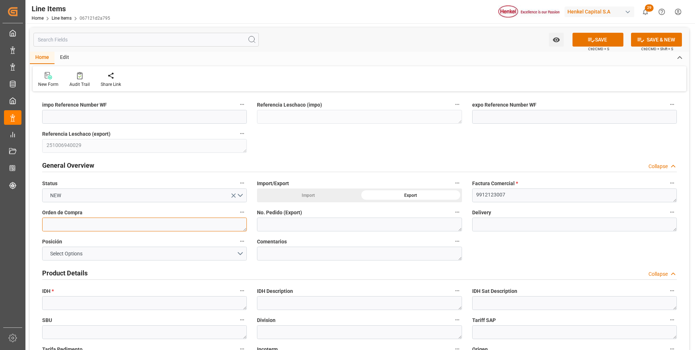
click at [168, 222] on textarea at bounding box center [144, 224] width 205 height 14
paste textarea "4578351756"
type textarea "4578351756"
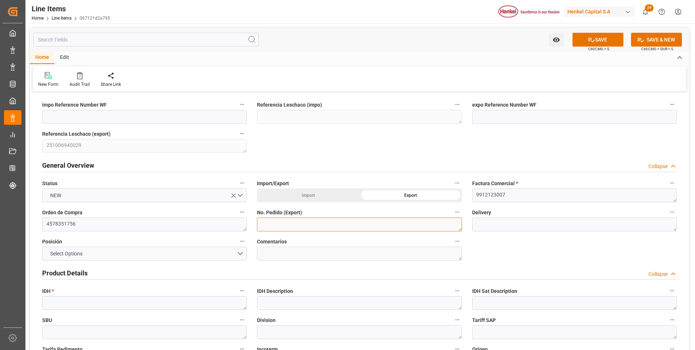
click at [270, 224] on textarea at bounding box center [359, 224] width 205 height 14
paste textarea "4578351756"
type textarea "4578351756"
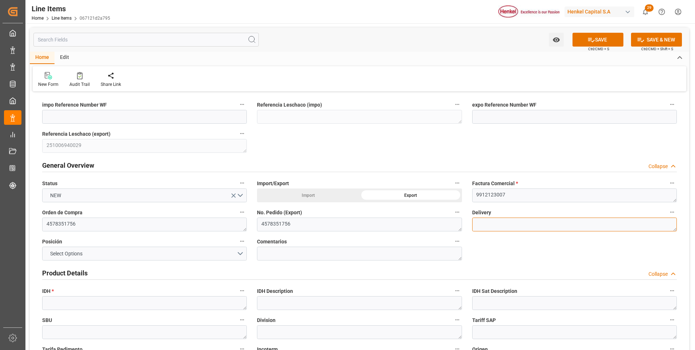
click at [489, 222] on textarea at bounding box center [574, 224] width 205 height 14
paste textarea "996190389"
type textarea "996190389"
click at [236, 253] on button "Select Options" at bounding box center [144, 254] width 205 height 14
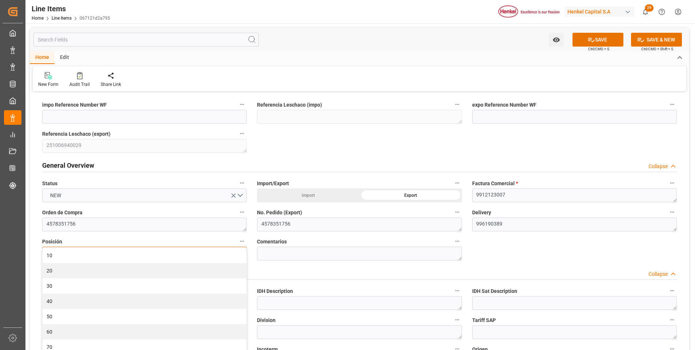
click at [236, 253] on div "10" at bounding box center [145, 255] width 204 height 15
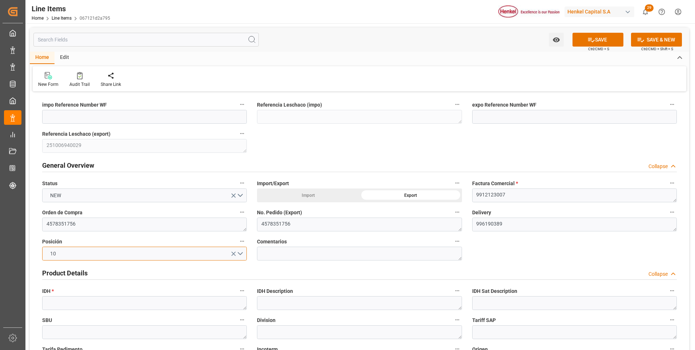
scroll to position [73, 0]
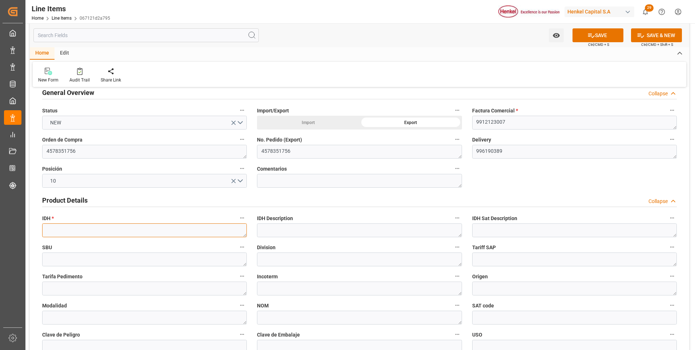
click at [106, 233] on textarea at bounding box center [144, 230] width 205 height 14
paste textarea "2731602"
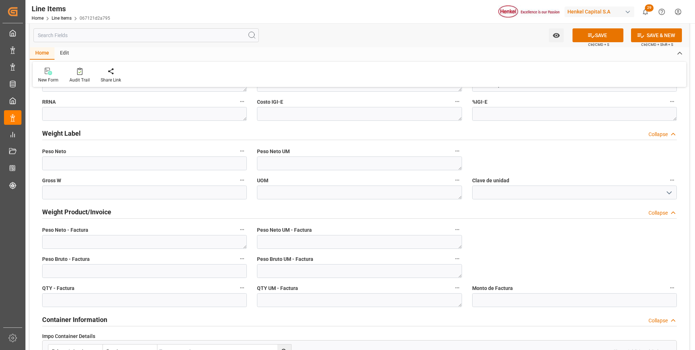
scroll to position [255, 0]
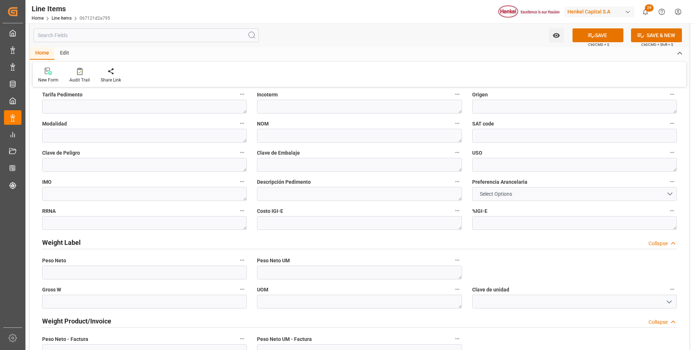
type textarea "2731602"
click at [535, 195] on button "Select Options" at bounding box center [574, 194] width 205 height 14
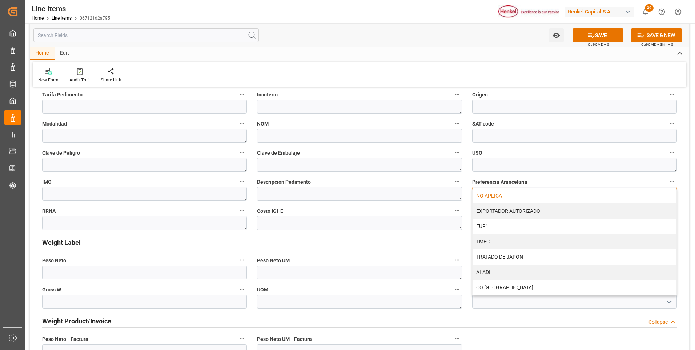
click at [535, 196] on div "NO APLICA" at bounding box center [575, 195] width 204 height 15
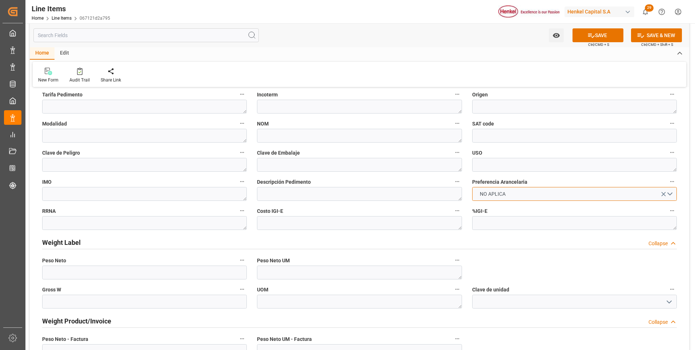
scroll to position [400, 0]
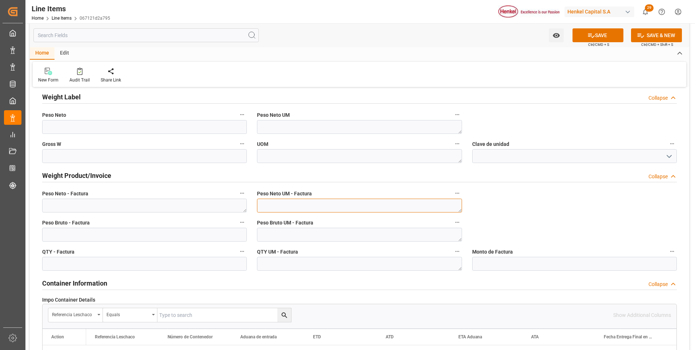
click at [333, 205] on textarea at bounding box center [359, 206] width 205 height 14
type textarea "KG"
click at [329, 231] on textarea at bounding box center [359, 235] width 205 height 14
type textarea "KG"
click at [324, 259] on textarea at bounding box center [359, 264] width 205 height 14
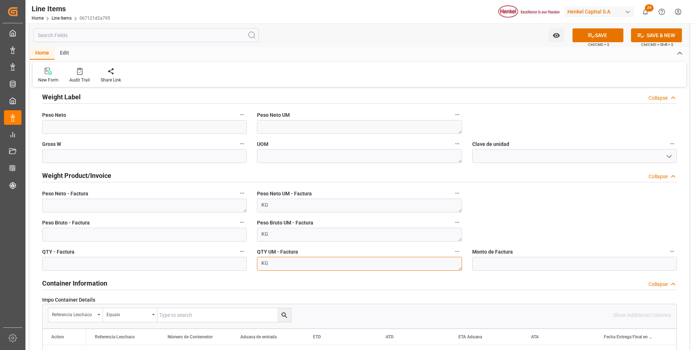
type textarea "KG"
click at [117, 203] on textarea at bounding box center [144, 206] width 205 height 14
paste textarea "5.600,000"
type textarea "5.600,000"
click at [122, 236] on input "text" at bounding box center [144, 235] width 205 height 14
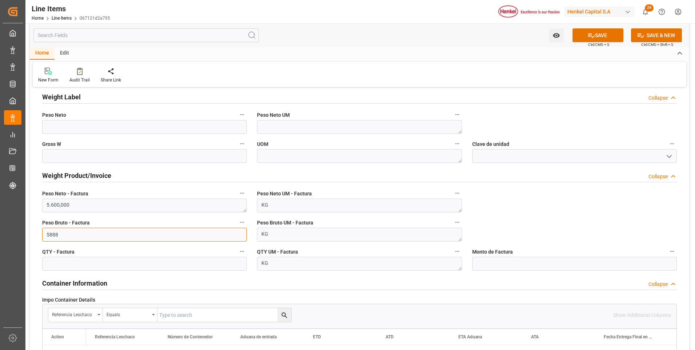
type input "5888"
click at [121, 262] on input "text" at bounding box center [144, 264] width 205 height 14
type input "5600"
click at [478, 263] on input "text" at bounding box center [574, 264] width 205 height 14
type input "30511.32"
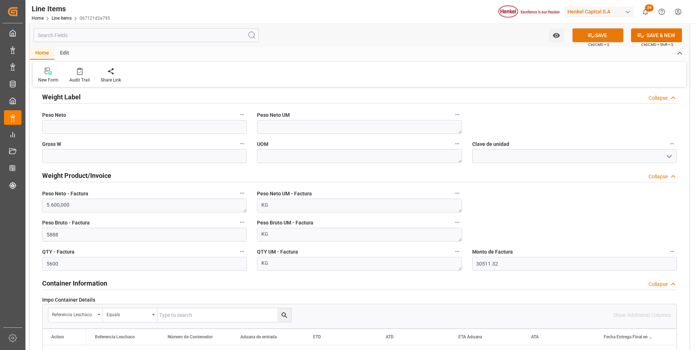
click at [588, 33] on icon at bounding box center [592, 36] width 8 height 8
type textarea "TECHNOMELT PS 2050 NA DR-F175KG"
type textarea "APP"
type textarea "3506919902"
type input "31201600"
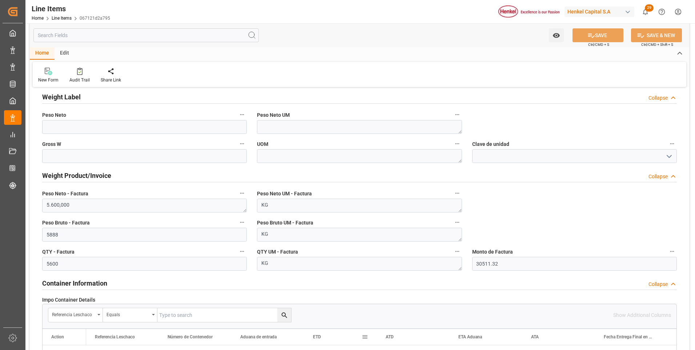
type textarea "1G"
type textarea "KG"
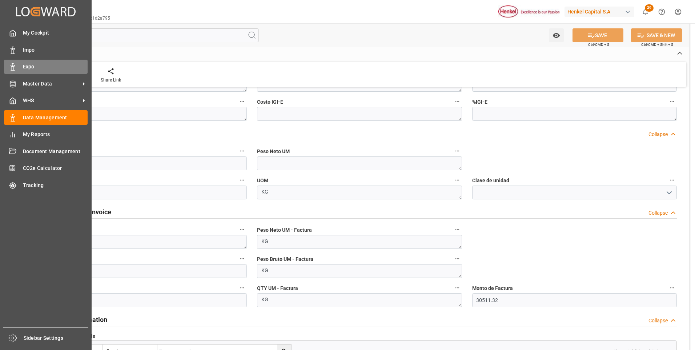
click at [10, 63] on div "Expo Expo" at bounding box center [46, 67] width 84 height 14
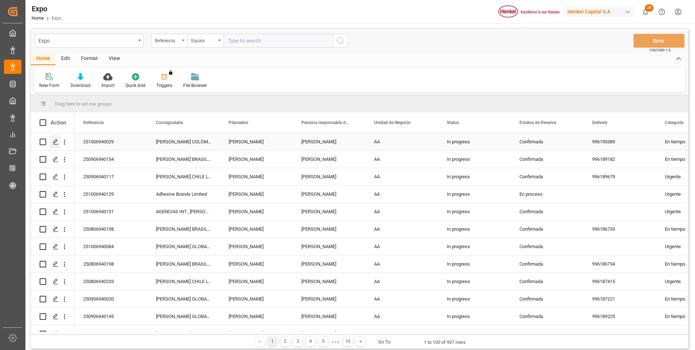
click at [55, 139] on icon "Press SPACE to select this row." at bounding box center [56, 142] width 6 height 6
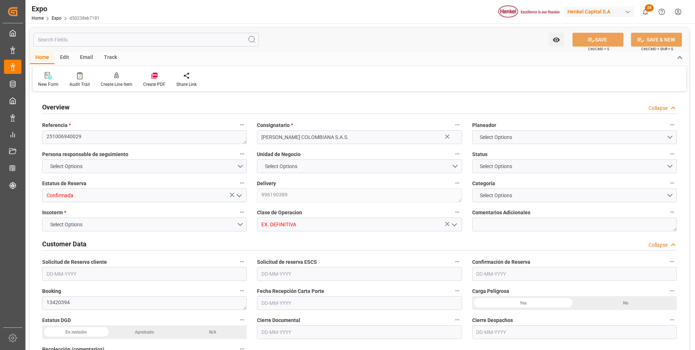
type input "14930"
type input "15712.231"
type input "25"
type input "9628192"
type input "9242704"
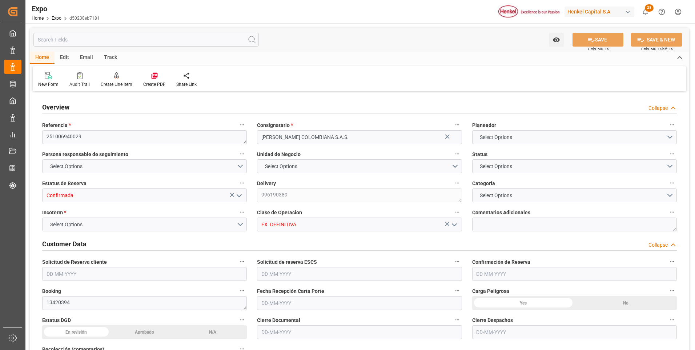
type input "9242704"
type input "MXZLO"
type input "COBUN"
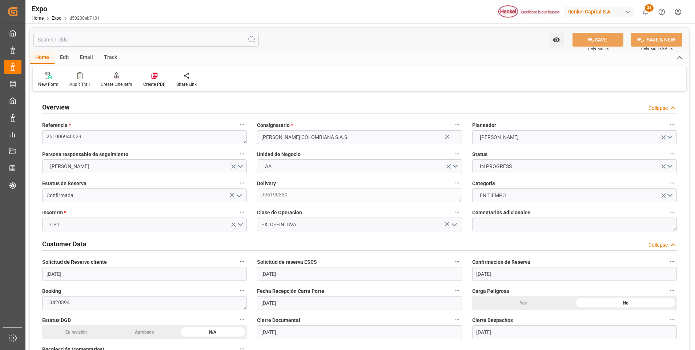
type input "[DATE]"
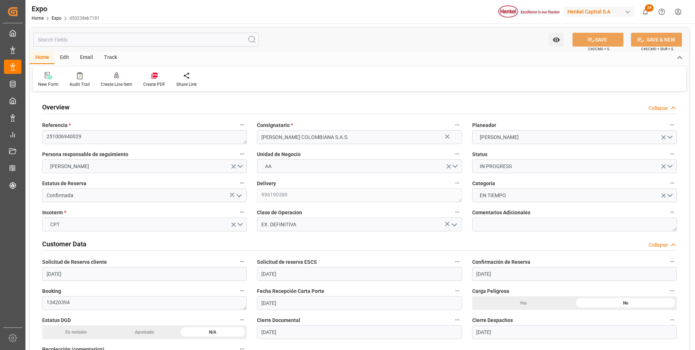
type input "[DATE]"
type input "[DATE] 00:00"
type input "[DATE]"
type input "[DATE] 00:00"
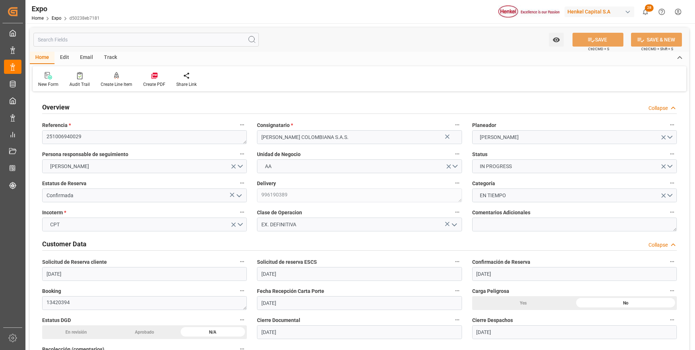
type input "[DATE]"
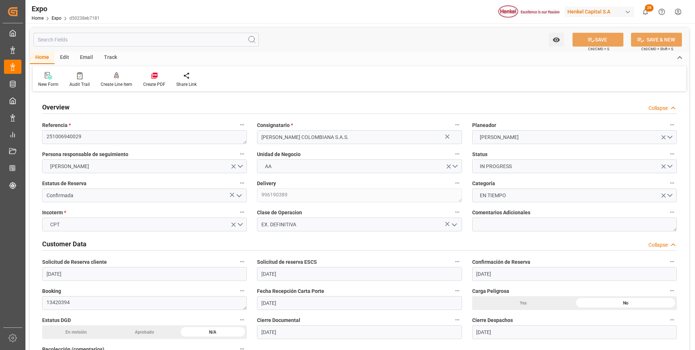
type input "[DATE] 03:00"
type input "[DATE] 00:00"
type input "[DATE] 03:24"
type input "[DATE] 22:00"
type input "[DATE] 00:00"
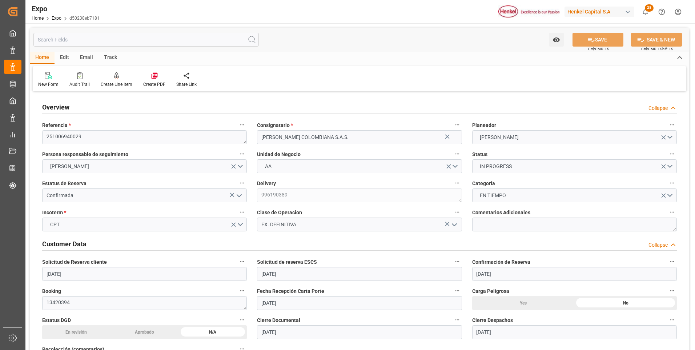
type input "[DATE] 16:27"
type input "[DATE] 04:00"
type input "[DATE] 03:34"
type input "[DATE] 22:00"
click at [114, 74] on icon at bounding box center [116, 75] width 5 height 7
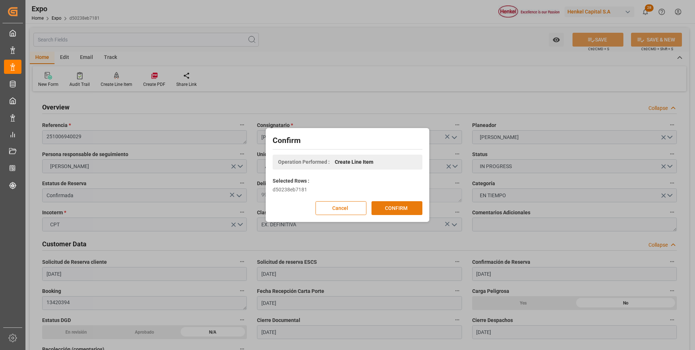
click at [410, 212] on button "CONFIRM" at bounding box center [397, 208] width 51 height 14
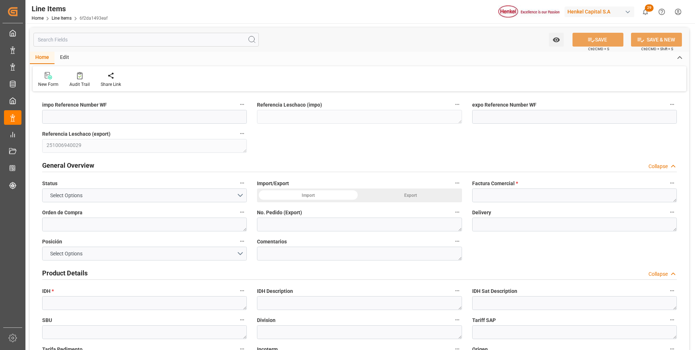
type input "24-09-2025 16:33"
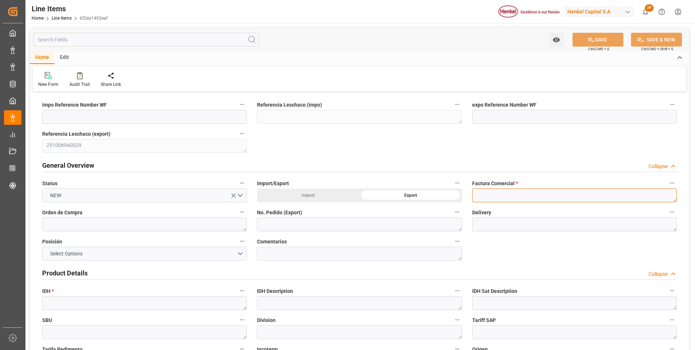
click at [504, 199] on textarea at bounding box center [574, 195] width 205 height 14
paste textarea "9912123008"
type textarea "9912123008"
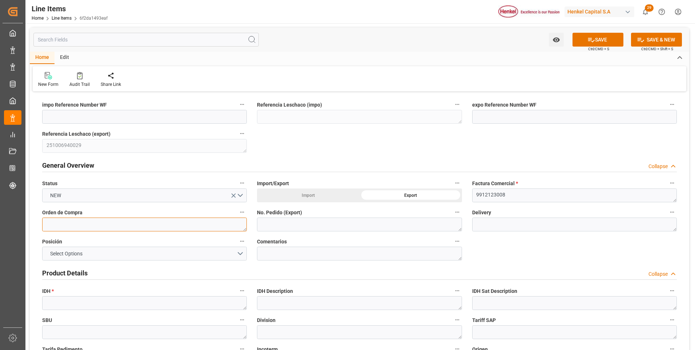
click at [108, 223] on textarea at bounding box center [144, 224] width 205 height 14
paste textarea "4578333931"
type textarea "4578333931"
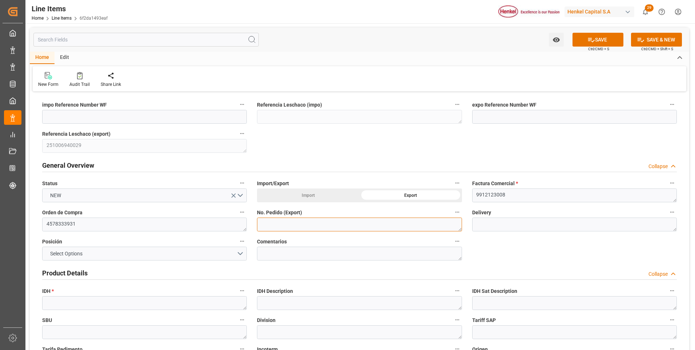
click at [277, 227] on textarea at bounding box center [359, 224] width 205 height 14
paste textarea "4578333931"
type textarea "4578333931"
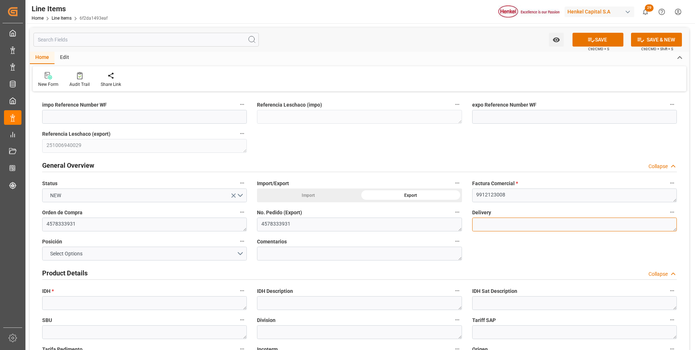
click at [506, 222] on textarea at bounding box center [574, 224] width 205 height 14
paste textarea "996190390"
type textarea "996190390"
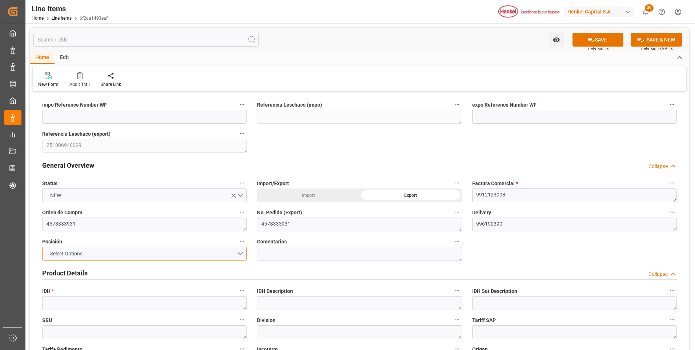
click at [243, 251] on button "Select Options" at bounding box center [144, 254] width 205 height 14
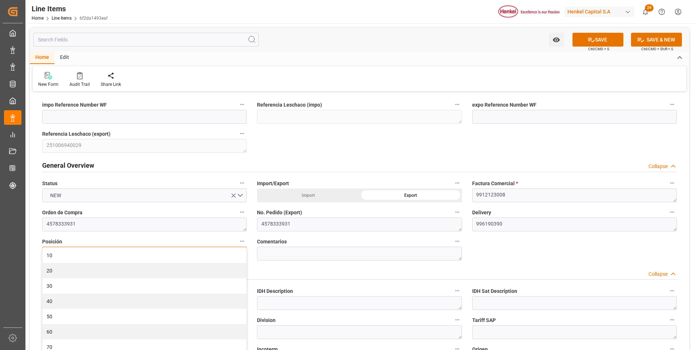
click at [243, 251] on div "10" at bounding box center [145, 255] width 204 height 15
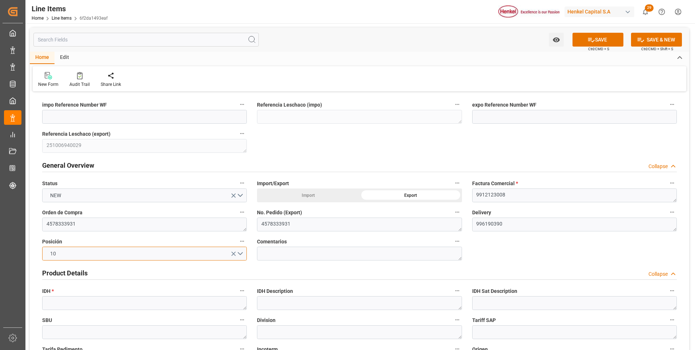
scroll to position [73, 0]
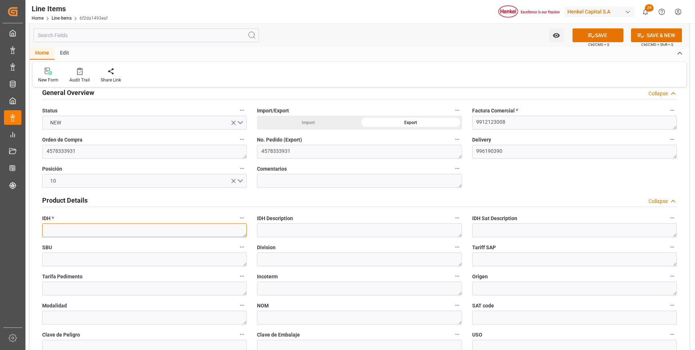
click at [68, 228] on textarea at bounding box center [144, 230] width 205 height 14
paste textarea "2731602"
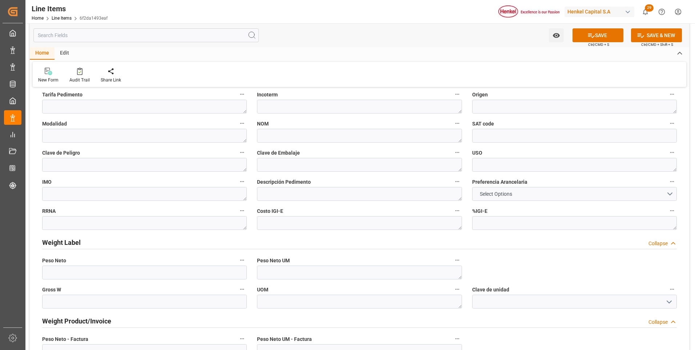
scroll to position [291, 0]
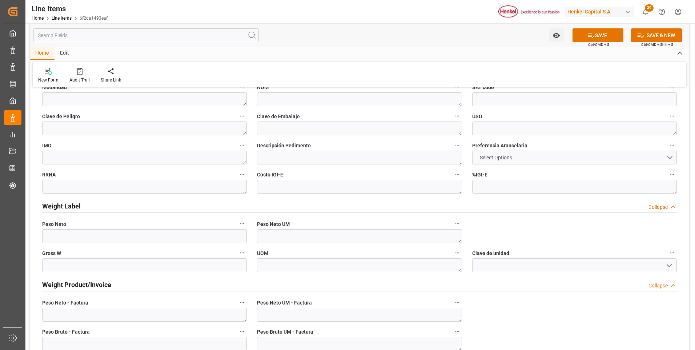
type textarea "2731602"
click at [524, 160] on button "Select Options" at bounding box center [574, 158] width 205 height 14
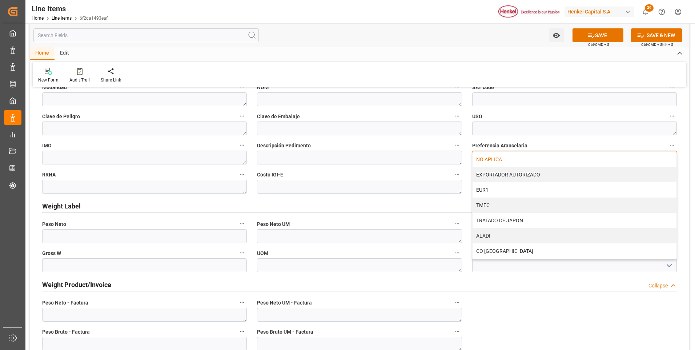
click at [524, 161] on div "NO APLICA" at bounding box center [575, 159] width 204 height 15
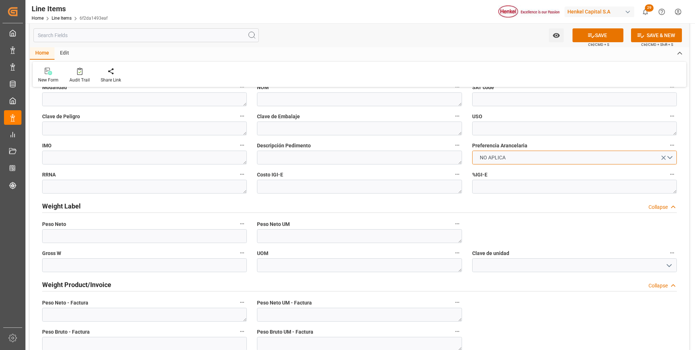
scroll to position [473, 0]
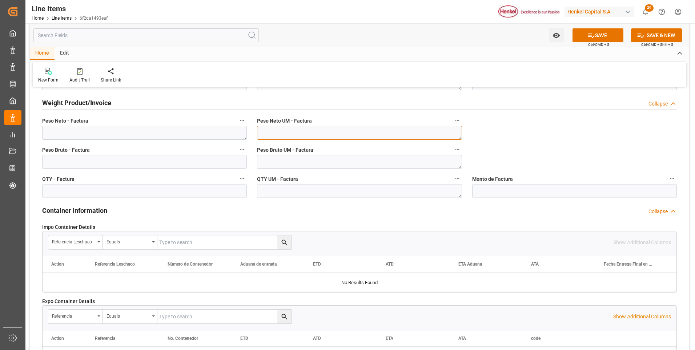
click at [393, 134] on textarea at bounding box center [359, 133] width 205 height 14
type textarea "KG"
click at [378, 160] on textarea at bounding box center [359, 162] width 205 height 14
type textarea "KG"
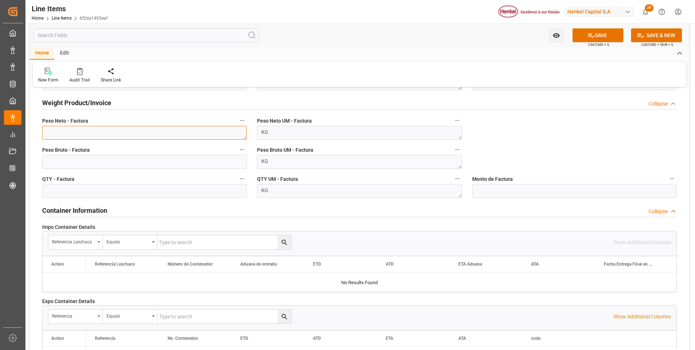
click at [145, 132] on textarea at bounding box center [144, 133] width 205 height 14
paste textarea "1.400,000"
type textarea "1.400,000"
click at [144, 162] on input "text" at bounding box center [144, 162] width 205 height 14
type input "1472"
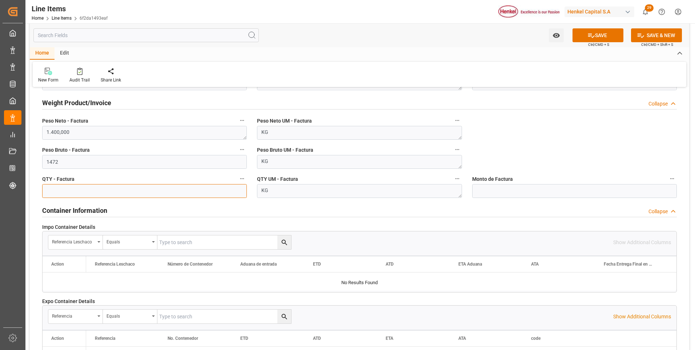
click at [143, 191] on input "text" at bounding box center [144, 191] width 205 height 14
type input "1400"
click at [598, 35] on button "SAVE" at bounding box center [598, 35] width 51 height 14
type textarea "TECHNOMELT PS 2050 NA DR-F175KG"
type textarea "APP"
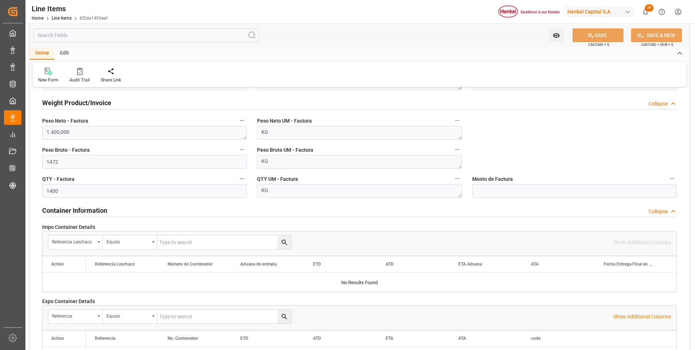
type textarea "3506919902"
type input "31201600"
type textarea "1G"
type textarea "KG"
click at [483, 191] on input "text" at bounding box center [574, 191] width 205 height 14
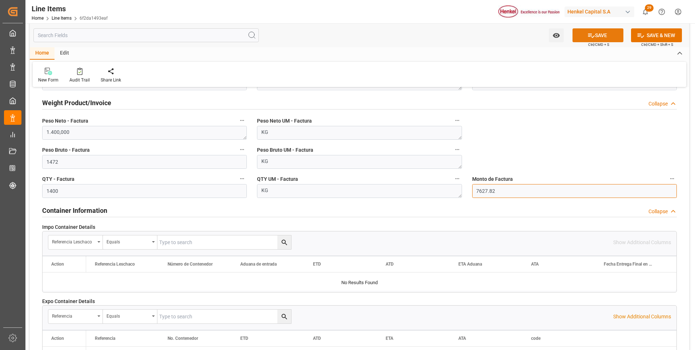
type input "7627.82"
click at [604, 39] on button "SAVE" at bounding box center [598, 35] width 51 height 14
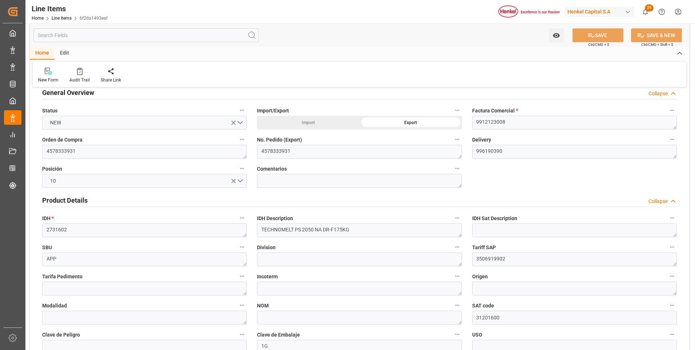
scroll to position [0, 0]
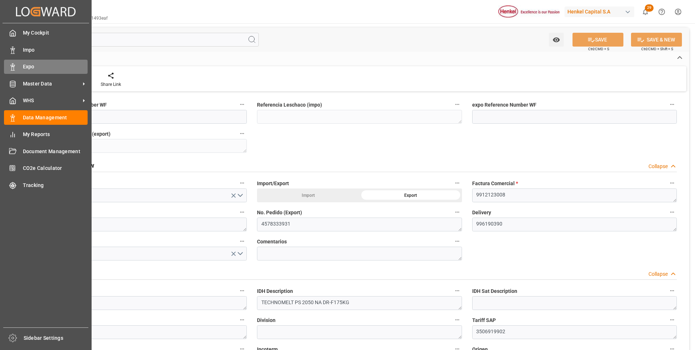
click at [17, 65] on div "Expo Expo" at bounding box center [46, 67] width 84 height 14
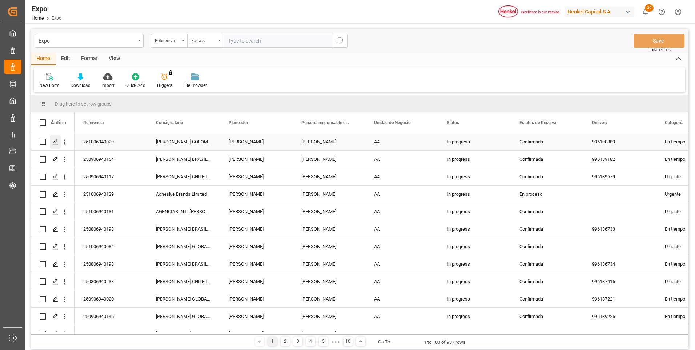
click at [53, 142] on icon "Press SPACE to select this row." at bounding box center [56, 142] width 6 height 6
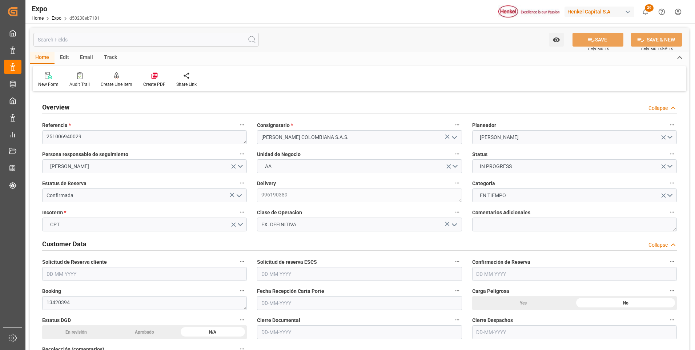
type input "14930"
type input "15712.231"
type input "25"
type input "9628192"
type input "9242704"
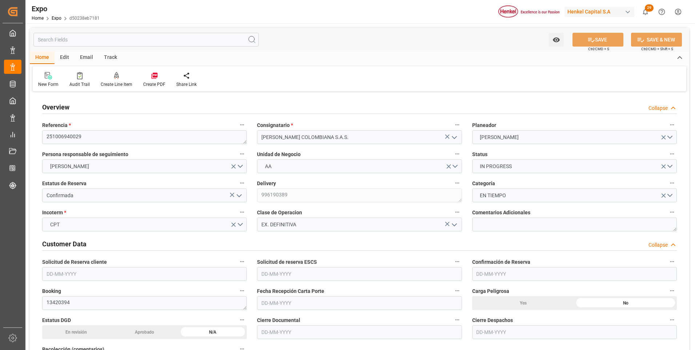
type input "9242704"
type input "MXZLO"
type input "COBUN"
type input "[DATE]"
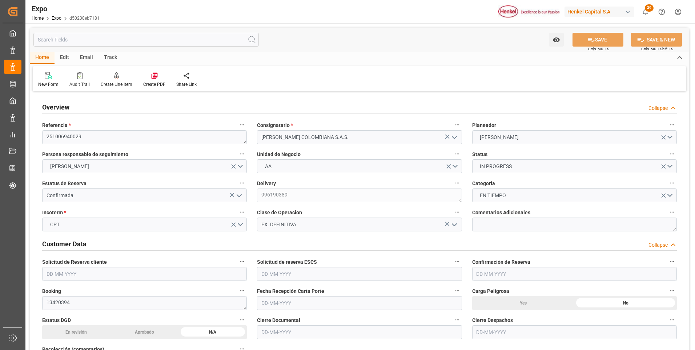
type input "[DATE]"
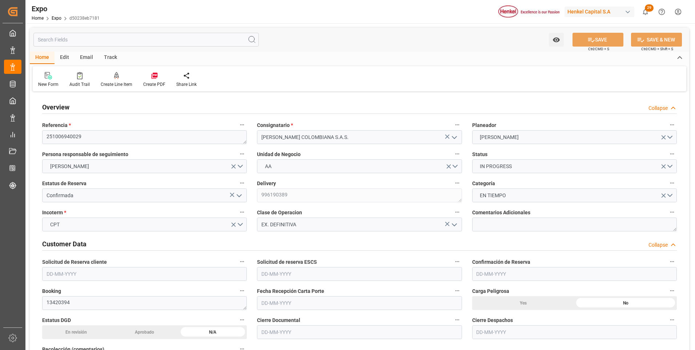
type input "[DATE] 00:00"
type input "[DATE]"
type input "[DATE] 00:00"
type input "[DATE]"
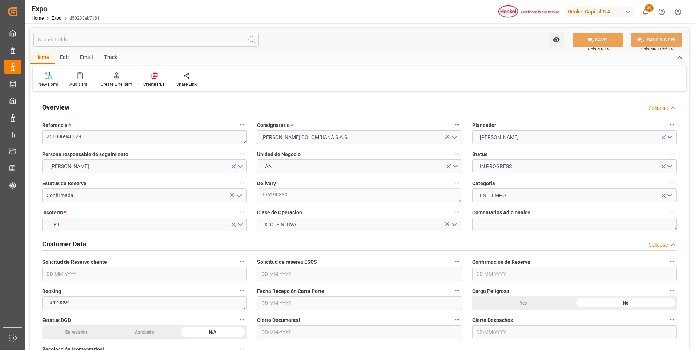
type input "[DATE]"
type input "[DATE] 03:00"
type input "[DATE] 00:00"
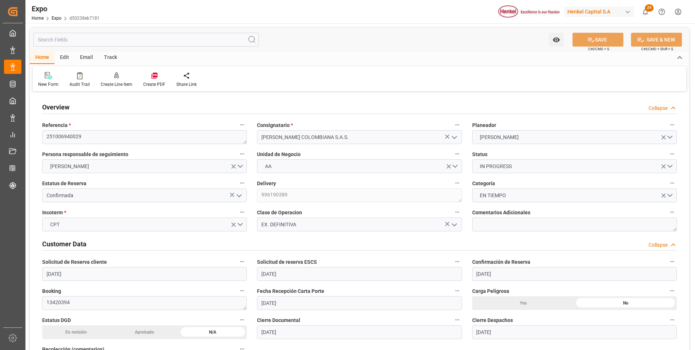
type input "[DATE] 03:24"
type input "[DATE] 22:00"
type input "[DATE] 00:00"
type input "[DATE] 16:27"
type input "[DATE] 04:00"
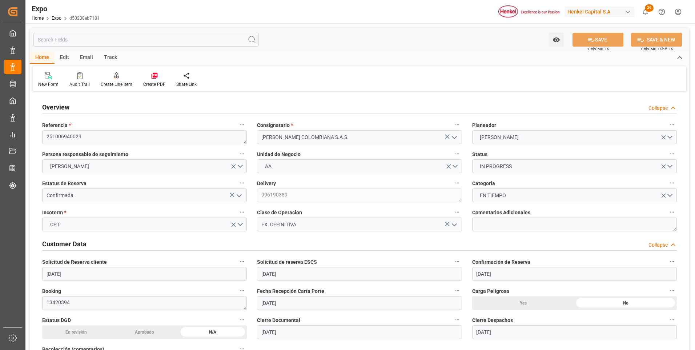
type input "[DATE] 03:34"
type input "[DATE] 22:00"
click at [116, 75] on icon at bounding box center [116, 75] width 5 height 6
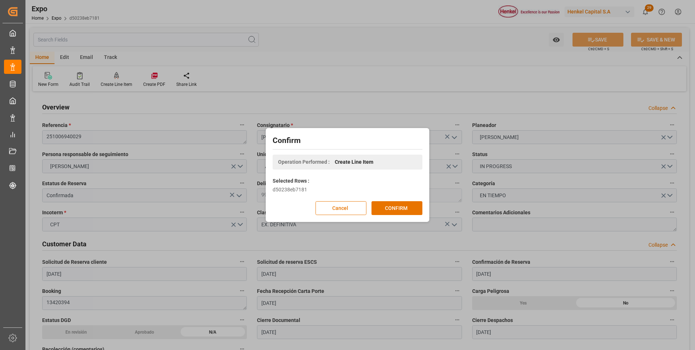
click at [399, 205] on button "CONFIRM" at bounding box center [397, 208] width 51 height 14
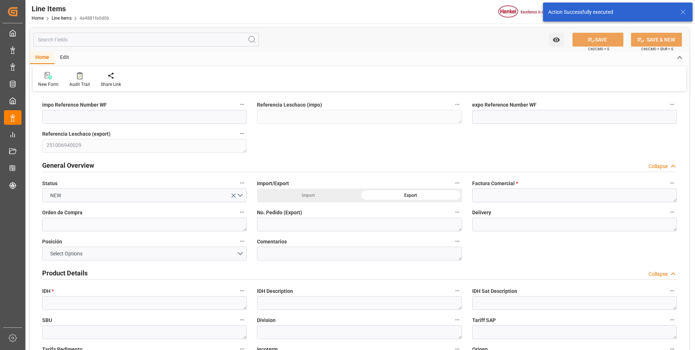
type input "[DATE] 16:36"
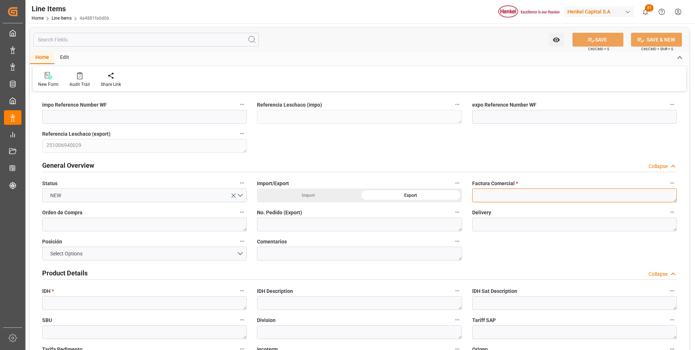
click at [518, 199] on textarea at bounding box center [574, 195] width 205 height 14
paste textarea "9912123009"
type textarea "9912123009"
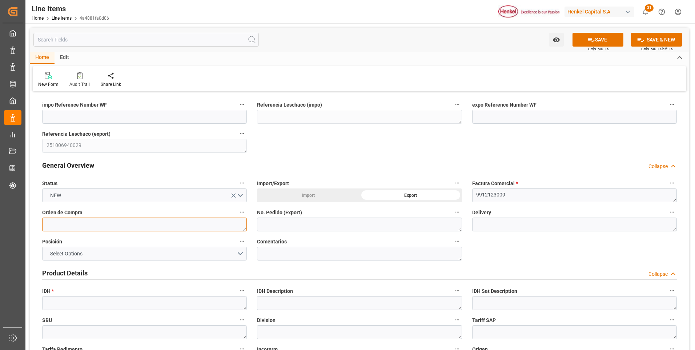
click at [151, 221] on textarea at bounding box center [144, 224] width 205 height 14
paste textarea "4578339713"
type textarea "4578339713"
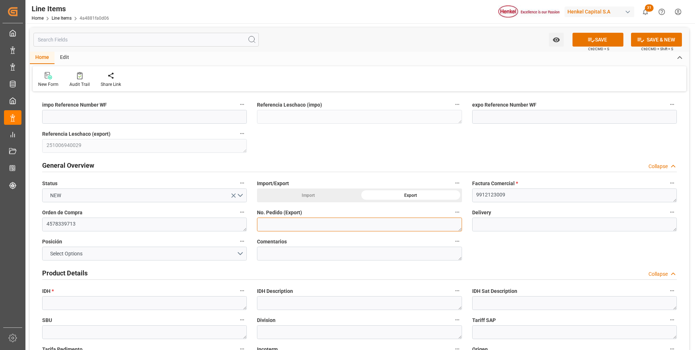
click at [299, 224] on textarea at bounding box center [359, 224] width 205 height 14
paste textarea "4578339713"
type textarea "4578339713"
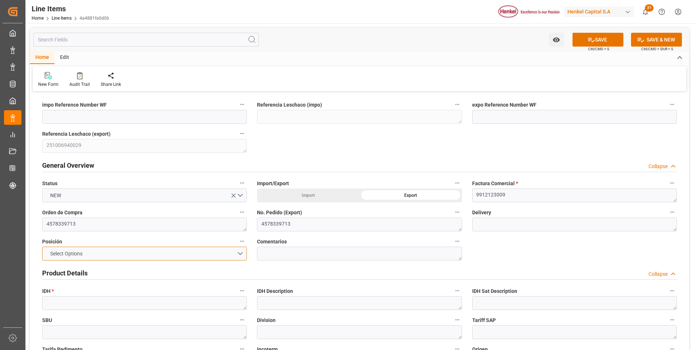
click at [234, 256] on button "Select Options" at bounding box center [144, 254] width 205 height 14
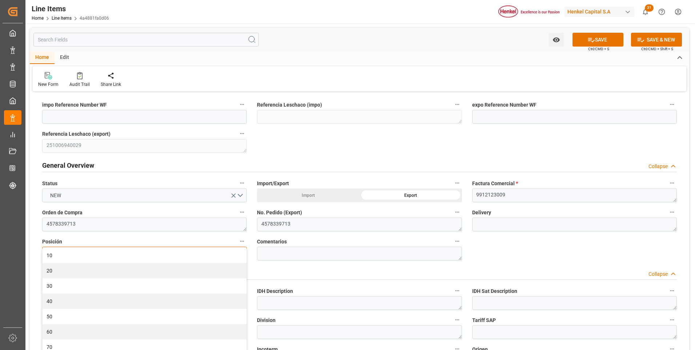
click at [234, 256] on div "10" at bounding box center [145, 255] width 204 height 15
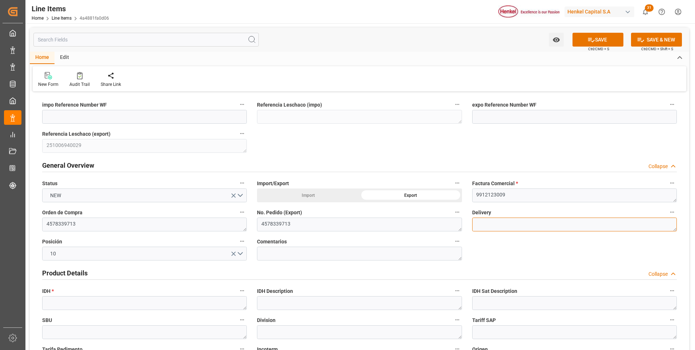
click at [487, 227] on textarea at bounding box center [574, 224] width 205 height 14
paste textarea "996190391"
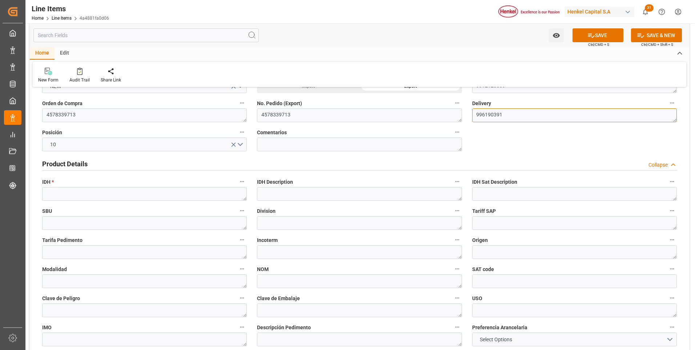
scroll to position [145, 0]
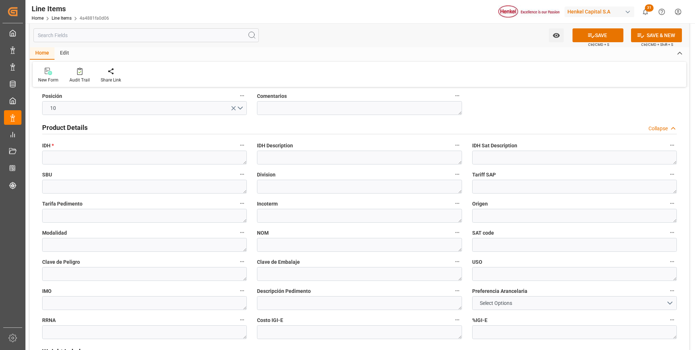
type textarea "996190391"
click at [110, 160] on textarea at bounding box center [144, 158] width 205 height 14
paste textarea "2731602"
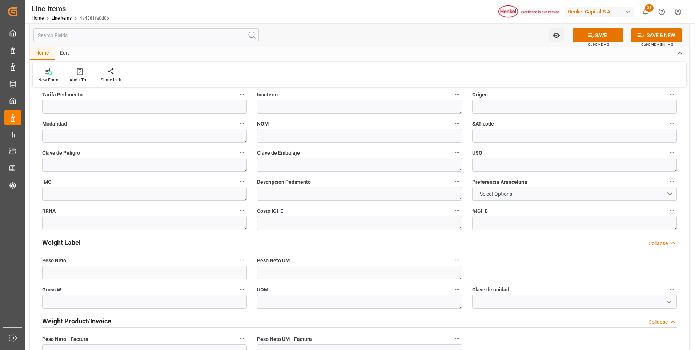
scroll to position [291, 0]
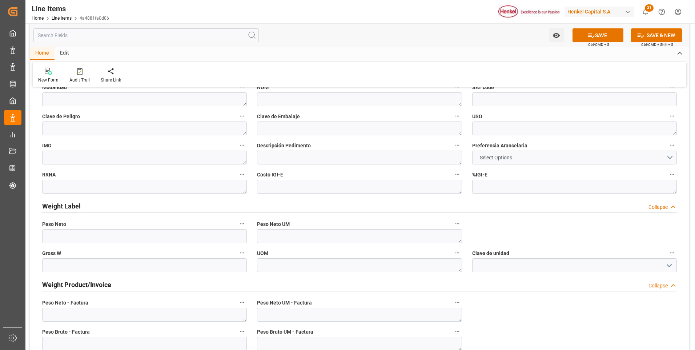
type textarea "2731602"
click at [523, 155] on button "Select Options" at bounding box center [574, 158] width 205 height 14
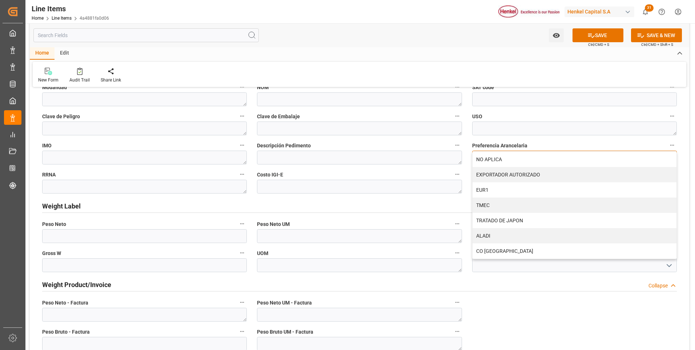
click at [523, 155] on div "NO APLICA" at bounding box center [575, 159] width 204 height 15
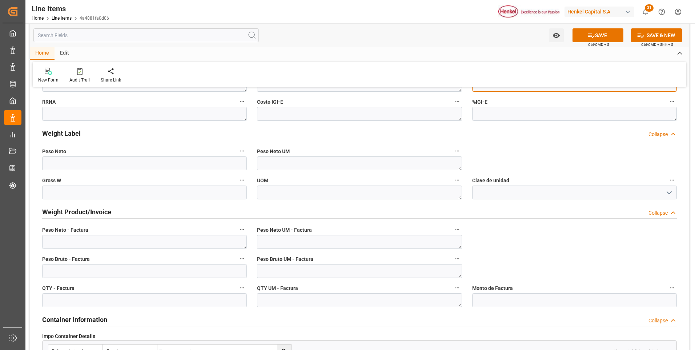
scroll to position [400, 0]
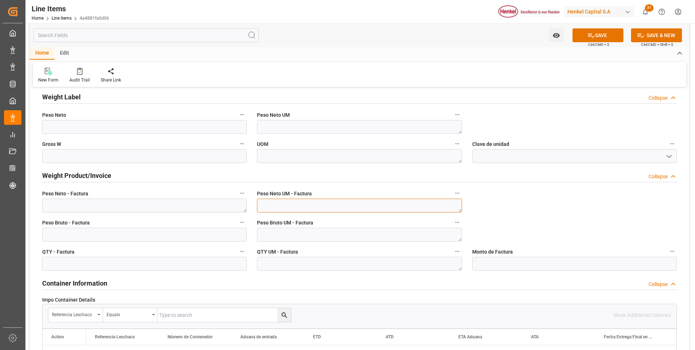
click at [321, 207] on textarea at bounding box center [359, 206] width 205 height 14
type textarea "KG"
click at [317, 235] on textarea at bounding box center [359, 235] width 205 height 14
type textarea "KG"
click at [317, 263] on textarea at bounding box center [359, 264] width 205 height 14
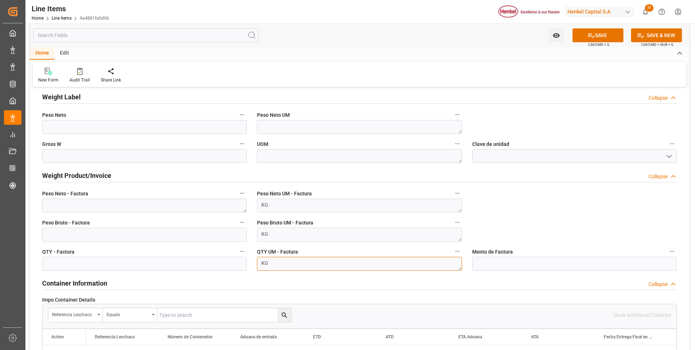
type textarea "KG"
click at [133, 205] on textarea at bounding box center [144, 206] width 205 height 14
paste textarea "2.800,000"
type textarea "2.800,000"
click at [128, 234] on input "text" at bounding box center [144, 235] width 205 height 14
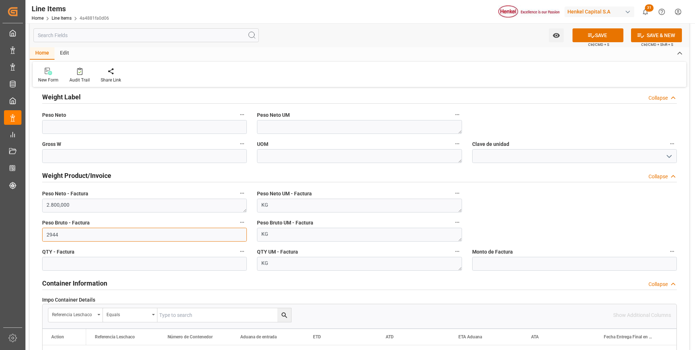
type input "2944"
click at [126, 263] on input "text" at bounding box center [144, 264] width 205 height 14
type input "28000"
drag, startPoint x: 510, startPoint y: 266, endPoint x: 507, endPoint y: 270, distance: 5.2
click at [510, 266] on input "text" at bounding box center [574, 264] width 205 height 14
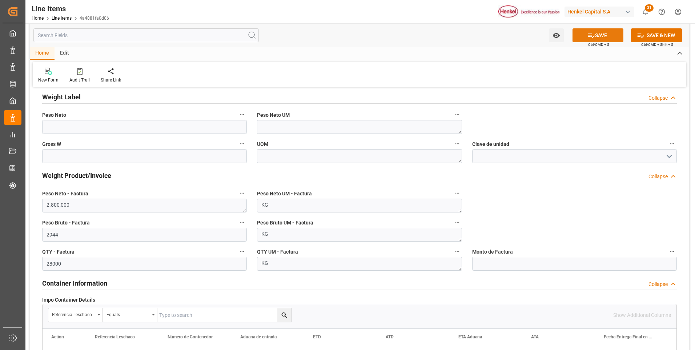
click at [606, 36] on button "SAVE" at bounding box center [598, 35] width 51 height 14
type textarea "TECHNOMELT PS 2050 NA DR-F175KG"
type textarea "APP"
type textarea "3506919902"
type input "31201600"
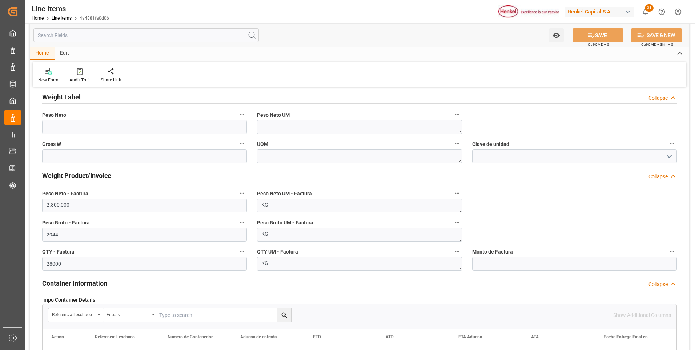
type textarea "1G"
type textarea "KG"
click at [536, 265] on input "text" at bounding box center [574, 264] width 205 height 14
type input "15255.66"
click at [592, 36] on icon at bounding box center [592, 36] width 8 height 8
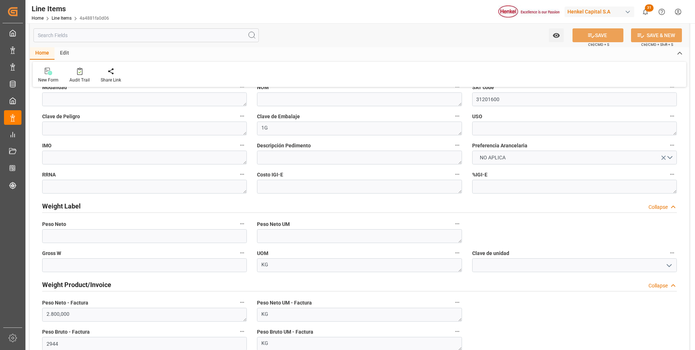
scroll to position [0, 0]
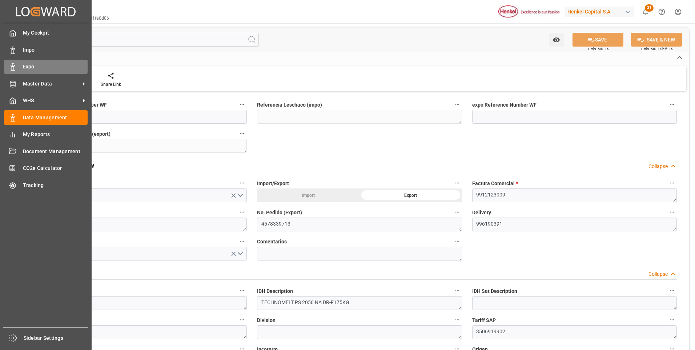
click at [11, 66] on icon at bounding box center [12, 66] width 7 height 7
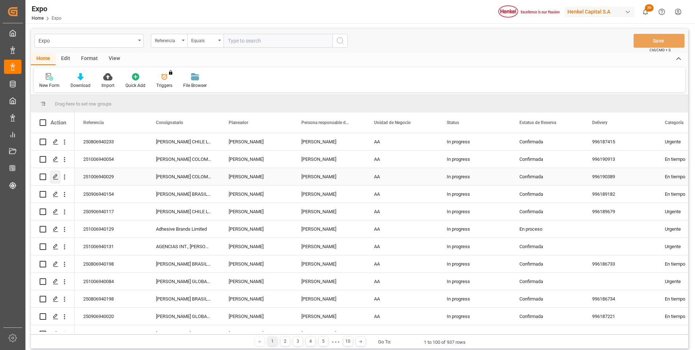
click at [53, 177] on icon "Press SPACE to select this row." at bounding box center [56, 177] width 6 height 6
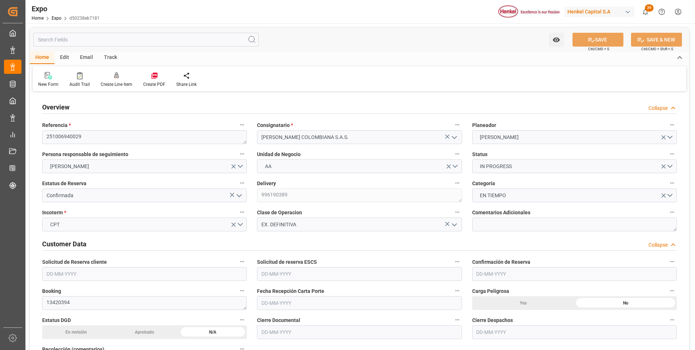
type input "14930"
type input "15712.231"
type input "25"
type input "9628192"
type input "9242704"
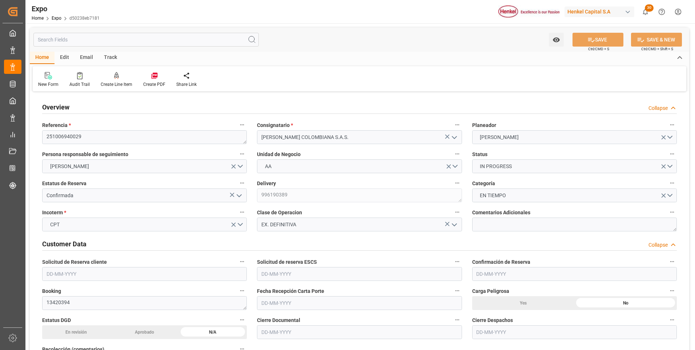
type input "9242704"
type input "MXZLO"
type input "COBUN"
type input "[DATE]"
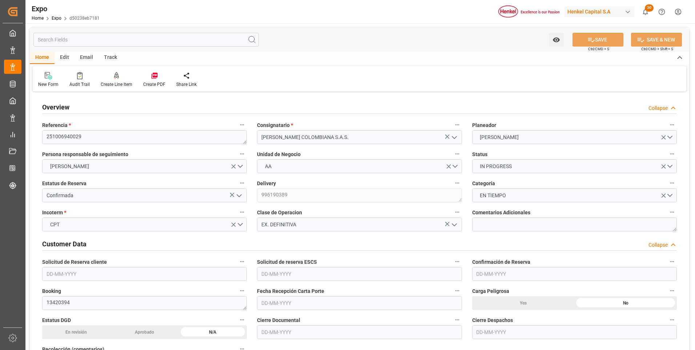
type input "[DATE]"
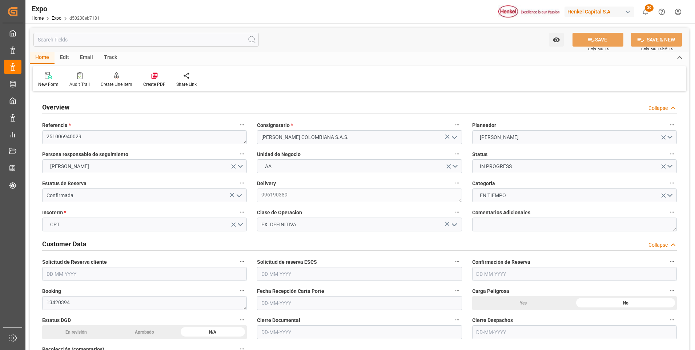
type input "[DATE] 00:00"
type input "[DATE]"
type input "[DATE] 00:00"
type input "[DATE]"
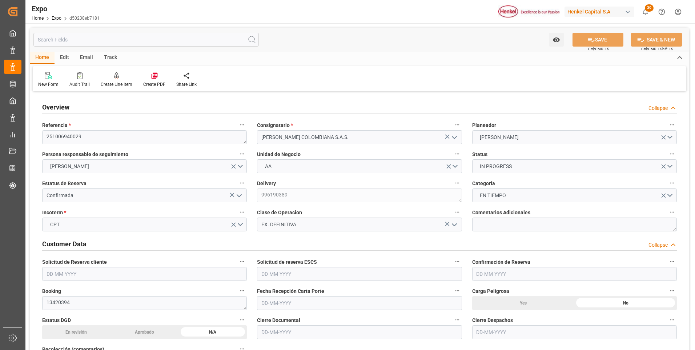
type input "[DATE]"
type input "[DATE] 03:00"
type input "[DATE] 00:00"
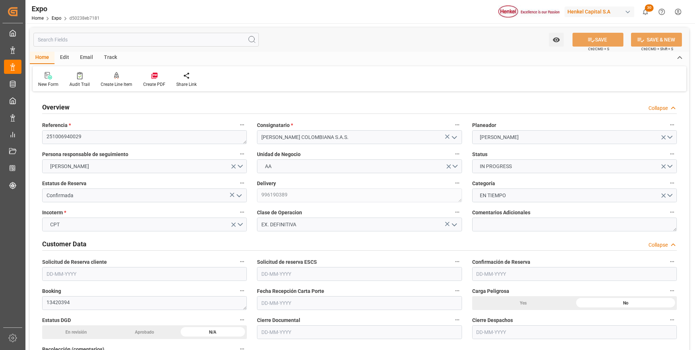
type input "[DATE] 03:24"
type input "[DATE] 22:00"
type input "[DATE] 00:00"
type input "[DATE] 16:27"
type input "[DATE] 04:00"
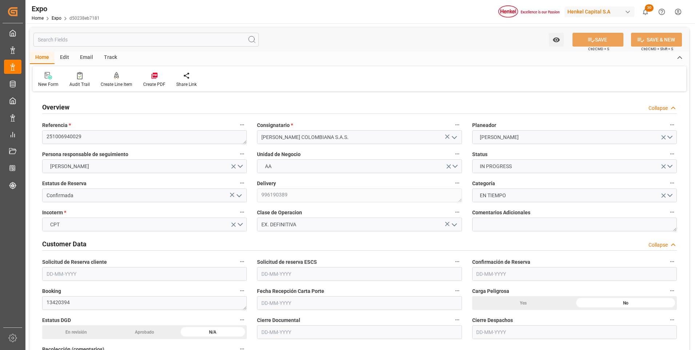
type input "[DATE] 03:34"
type input "[DATE] 22:00"
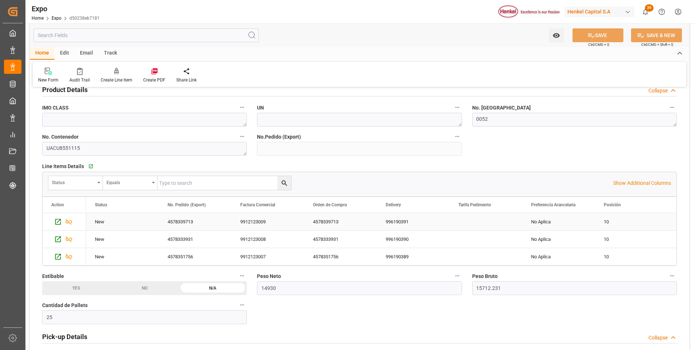
scroll to position [327, 0]
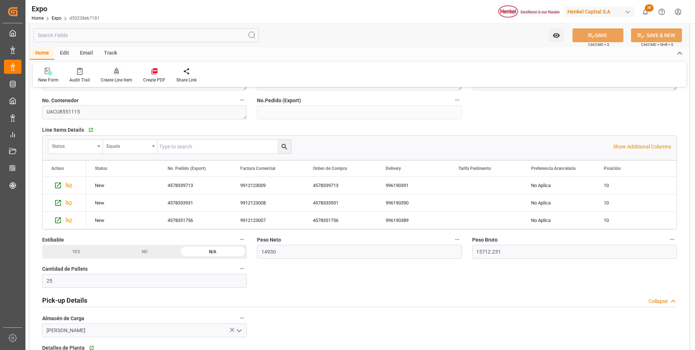
click at [114, 72] on icon at bounding box center [116, 71] width 5 height 7
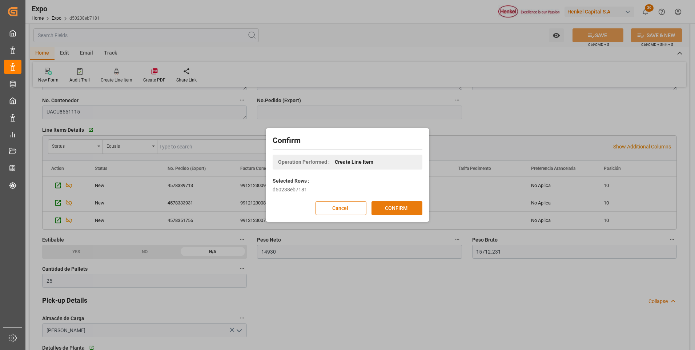
click at [397, 205] on button "CONFIRM" at bounding box center [397, 208] width 51 height 14
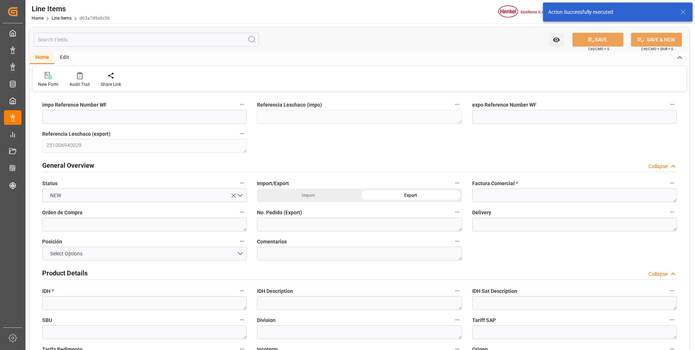
type input "[DATE] 16:38"
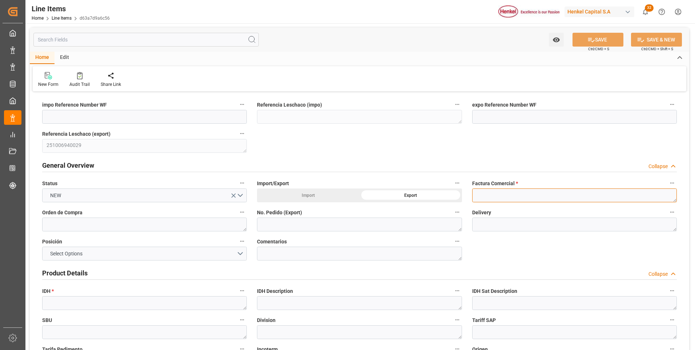
click at [495, 195] on textarea at bounding box center [574, 195] width 205 height 14
paste textarea "9912123010"
type textarea "9912123010"
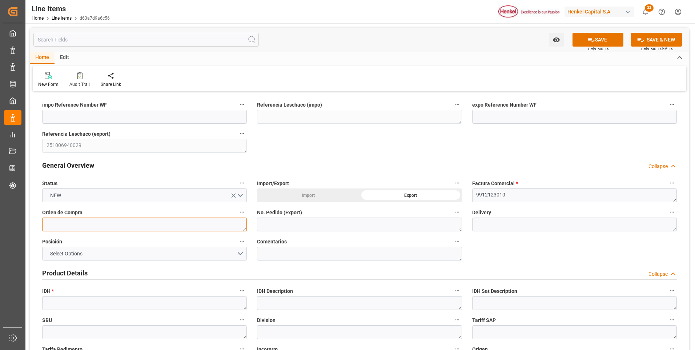
click at [158, 221] on textarea at bounding box center [144, 224] width 205 height 14
paste textarea "4578446615"
type textarea "4578446615"
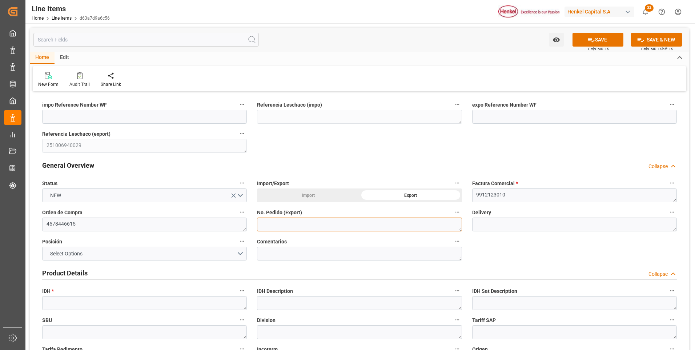
click at [283, 226] on textarea at bounding box center [359, 224] width 205 height 14
paste textarea "4578446615"
type textarea "4578446615"
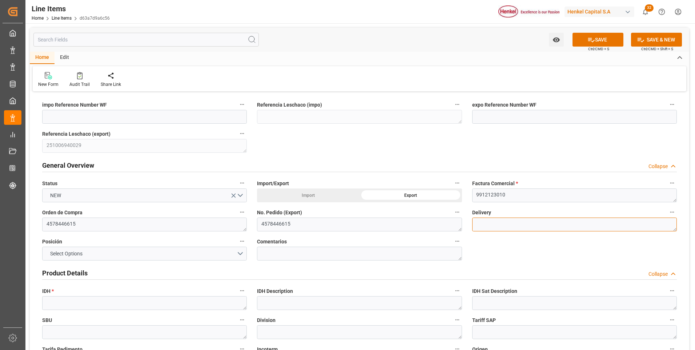
click at [567, 222] on textarea at bounding box center [574, 224] width 205 height 14
paste textarea "996190392"
type textarea "996190392"
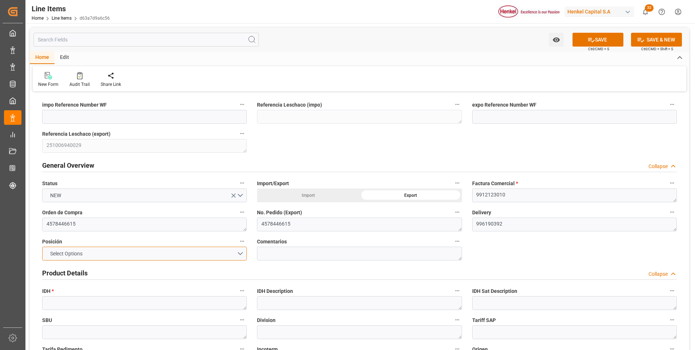
click at [240, 251] on button "Select Options" at bounding box center [144, 254] width 205 height 14
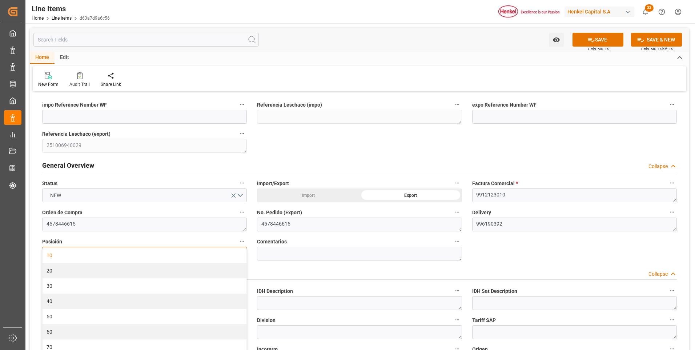
click at [240, 251] on div "10" at bounding box center [145, 255] width 204 height 15
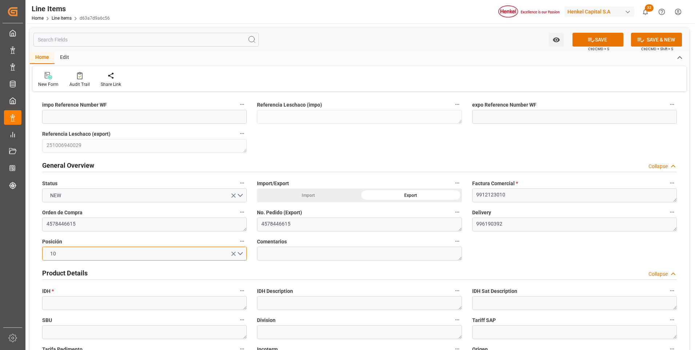
scroll to position [109, 0]
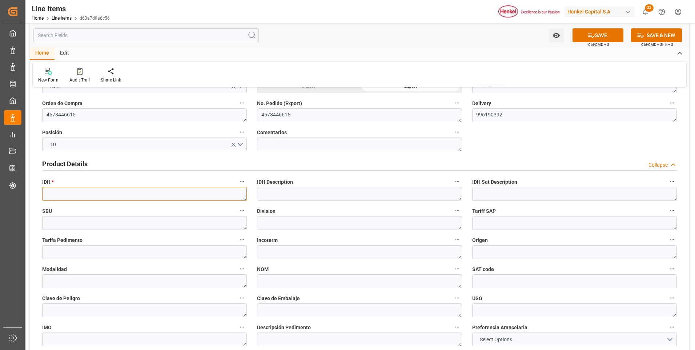
click at [117, 194] on textarea at bounding box center [144, 194] width 205 height 14
paste textarea "1323660"
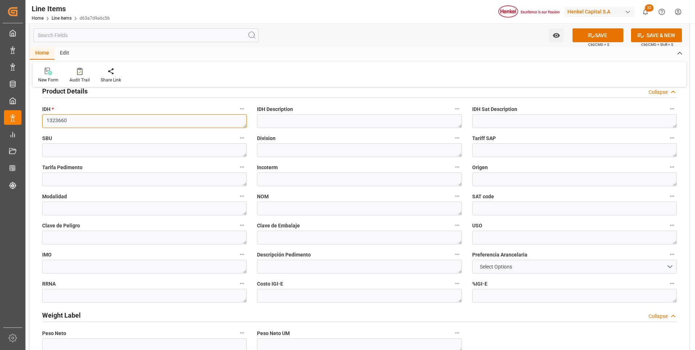
scroll to position [291, 0]
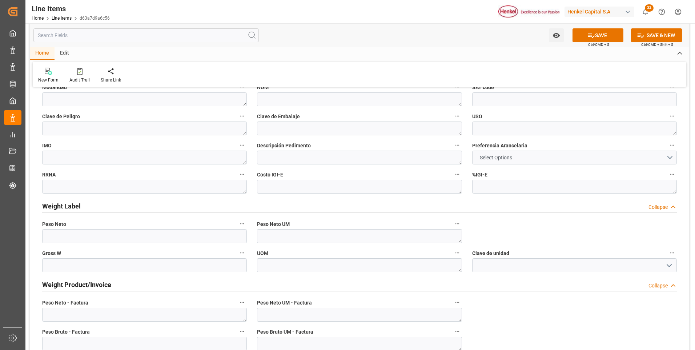
type textarea "1323660"
click at [500, 161] on span "Select Options" at bounding box center [496, 158] width 40 height 8
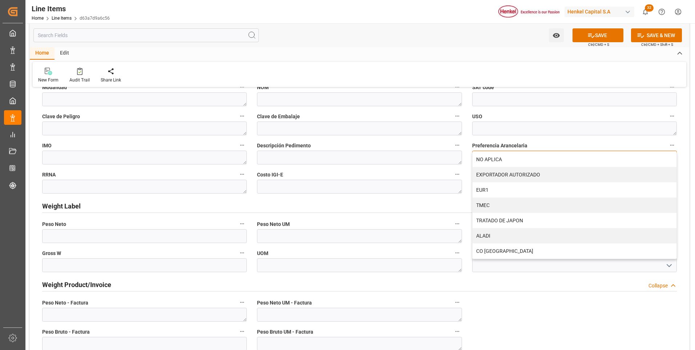
click at [500, 161] on div "NO APLICA" at bounding box center [575, 159] width 204 height 15
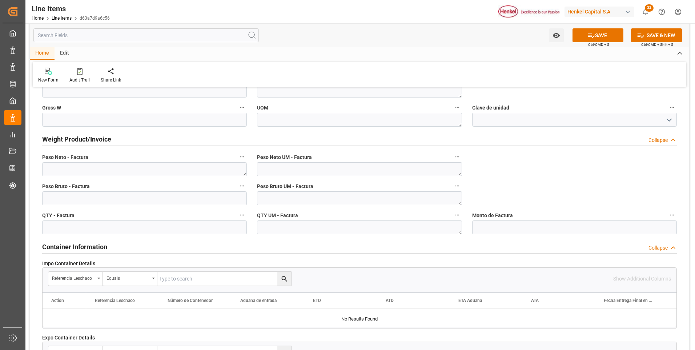
scroll to position [473, 0]
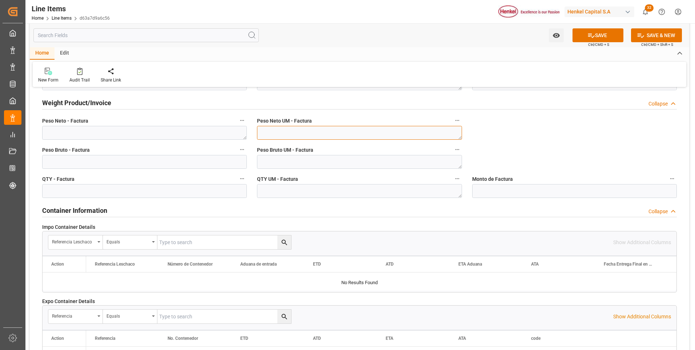
click at [379, 135] on textarea at bounding box center [359, 133] width 205 height 14
type textarea "KG"
click at [374, 161] on textarea at bounding box center [359, 162] width 205 height 14
type textarea "KG"
click at [368, 188] on textarea at bounding box center [359, 191] width 205 height 14
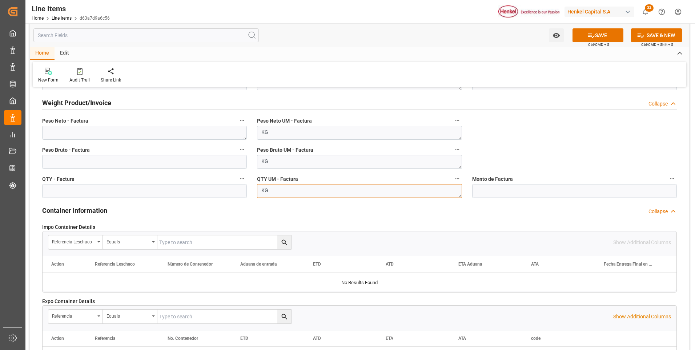
type textarea "KG"
click at [172, 132] on textarea at bounding box center [144, 133] width 205 height 14
paste textarea "5.130,000"
type textarea "5.130,000"
click at [166, 161] on input "text" at bounding box center [144, 162] width 205 height 14
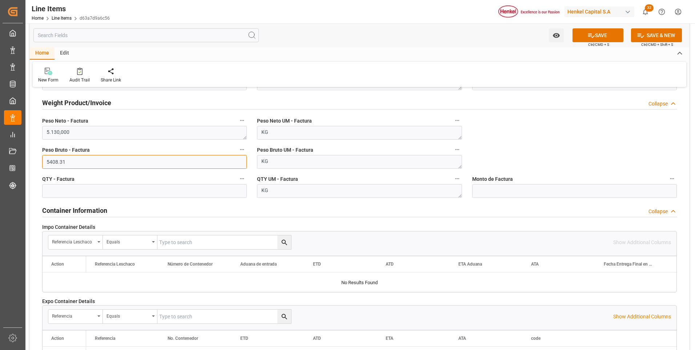
type input "5408.31"
click at [157, 191] on input "text" at bounding box center [144, 191] width 205 height 14
type input "5130"
click at [487, 195] on input "text" at bounding box center [574, 191] width 205 height 14
click at [607, 37] on button "SAVE" at bounding box center [598, 35] width 51 height 14
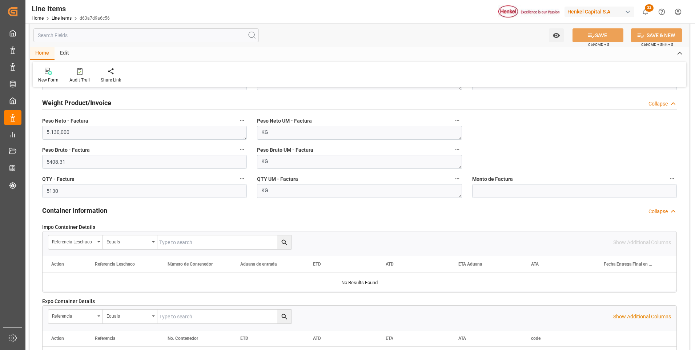
type textarea "TECHNOMELT 2628 BX17KG"
type textarea "AI"
type input "31201600"
type textarea "4G"
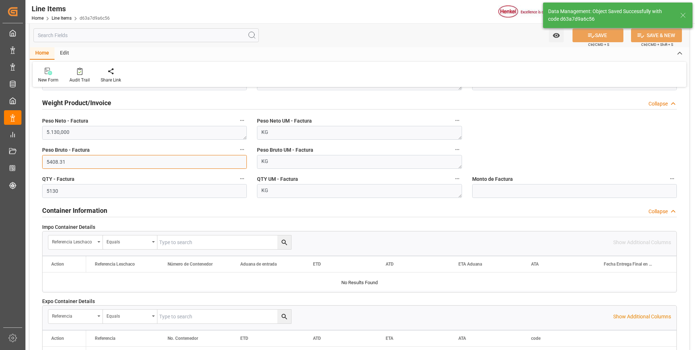
click at [60, 163] on input "5408.31" at bounding box center [144, 162] width 205 height 14
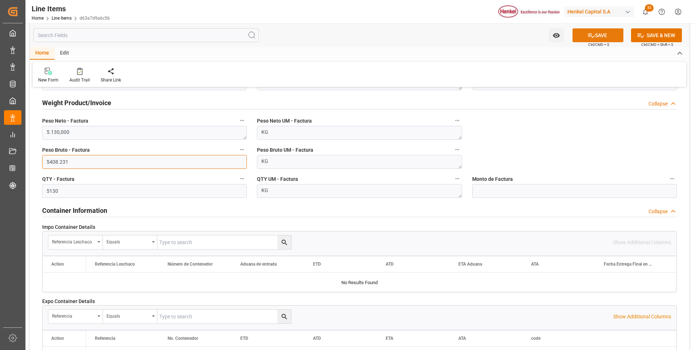
type input "5408.231"
click at [594, 38] on button "SAVE" at bounding box center [598, 35] width 51 height 14
click at [535, 190] on input "text" at bounding box center [574, 191] width 205 height 14
type input "15636.52"
click at [611, 38] on button "SAVE" at bounding box center [598, 35] width 51 height 14
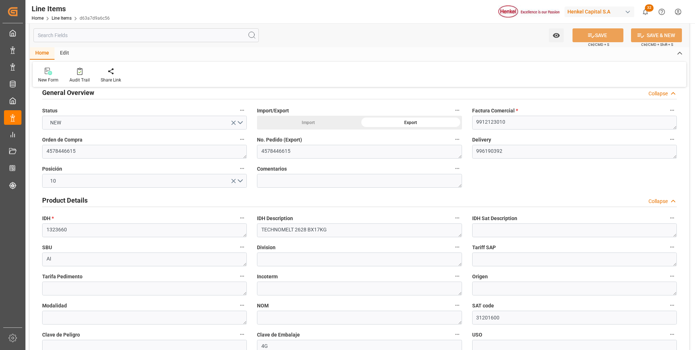
scroll to position [0, 0]
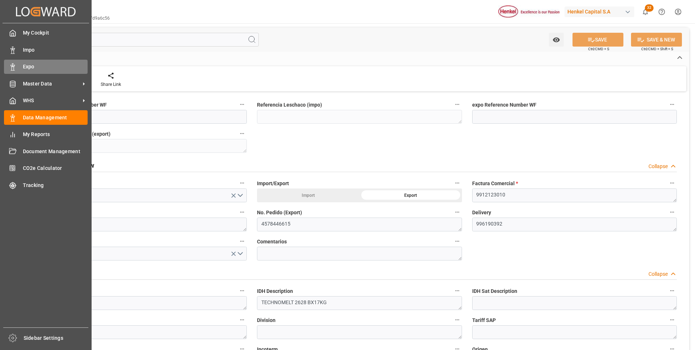
click at [13, 64] on icon at bounding box center [12, 66] width 7 height 7
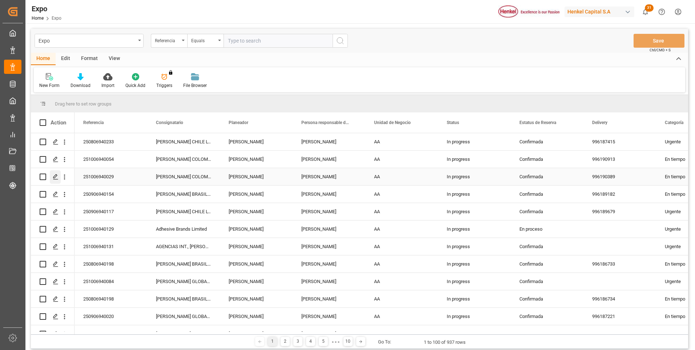
click at [56, 176] on icon "Press SPACE to select this row." at bounding box center [56, 177] width 6 height 6
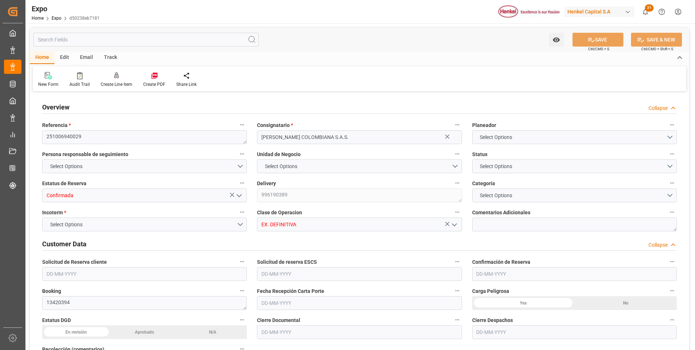
type input "14930"
type input "15712.231"
type input "25"
type input "9628192"
type input "9242704"
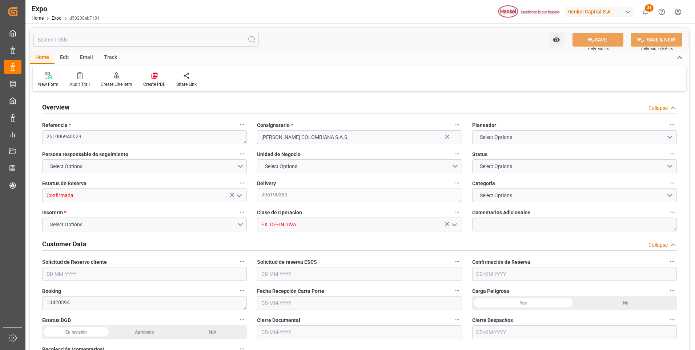
type input "9242704"
type input "MXZLO"
type input "COBUN"
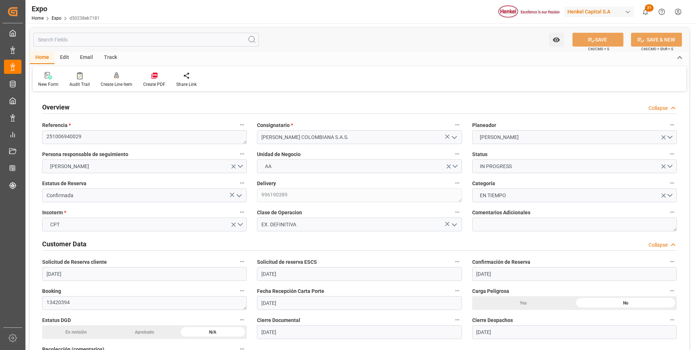
type input "[DATE]"
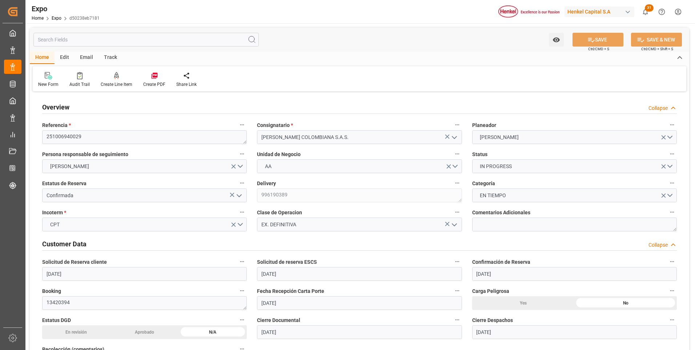
type input "[DATE]"
type input "[DATE] 00:00"
type input "[DATE]"
type input "[DATE] 00:00"
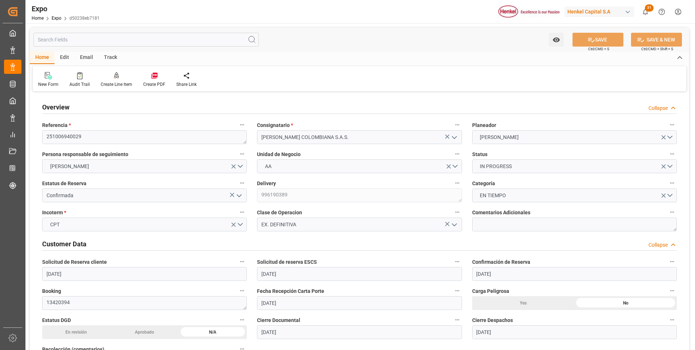
type input "[DATE]"
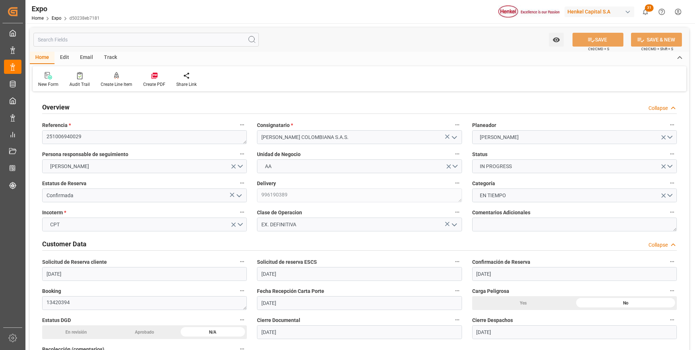
type input "[DATE] 03:00"
type input "[DATE] 00:00"
type input "[DATE] 03:24"
type input "[DATE] 22:00"
type input "[DATE] 00:00"
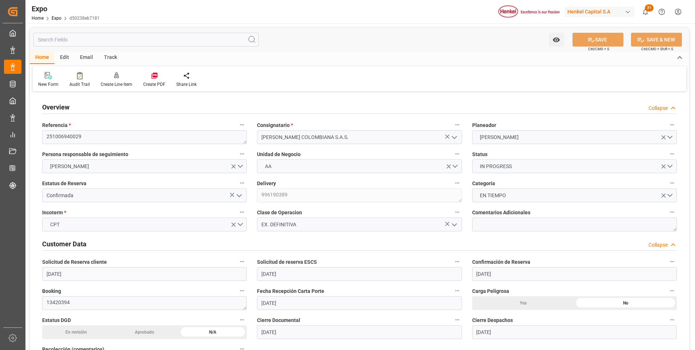
type input "[DATE] 16:27"
type input "[DATE] 04:00"
type input "[DATE] 03:34"
type input "[DATE] 22:00"
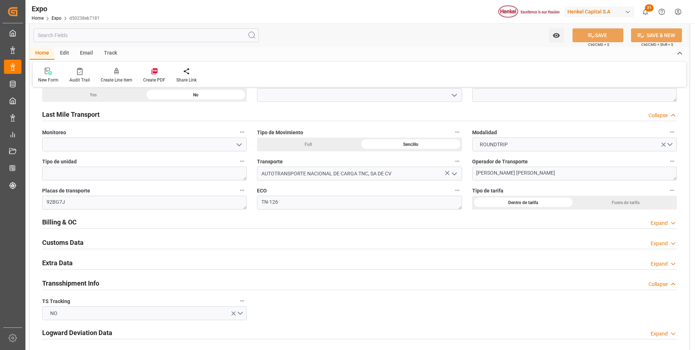
scroll to position [1237, 0]
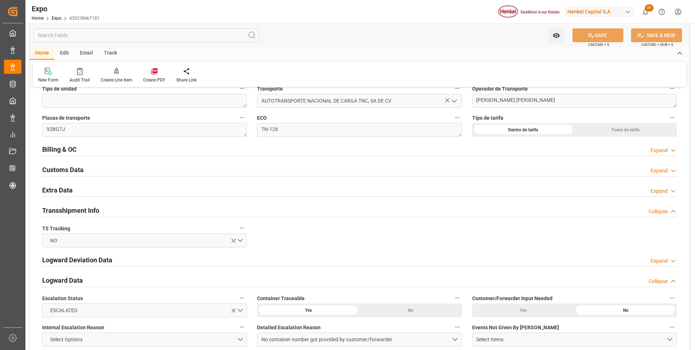
click at [666, 192] on div "Expand" at bounding box center [659, 191] width 17 height 8
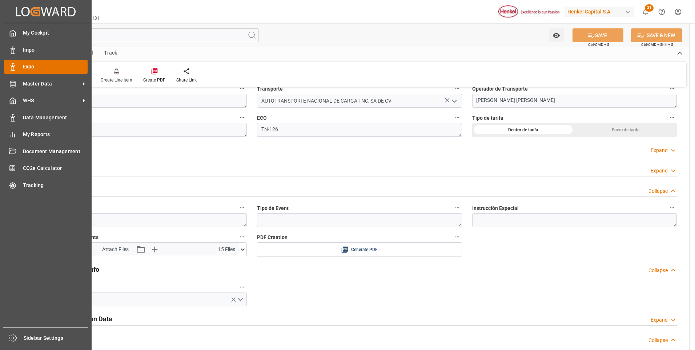
click at [14, 64] on icon at bounding box center [12, 66] width 7 height 7
